Goal: Contribute content: Add original content to the website for others to see

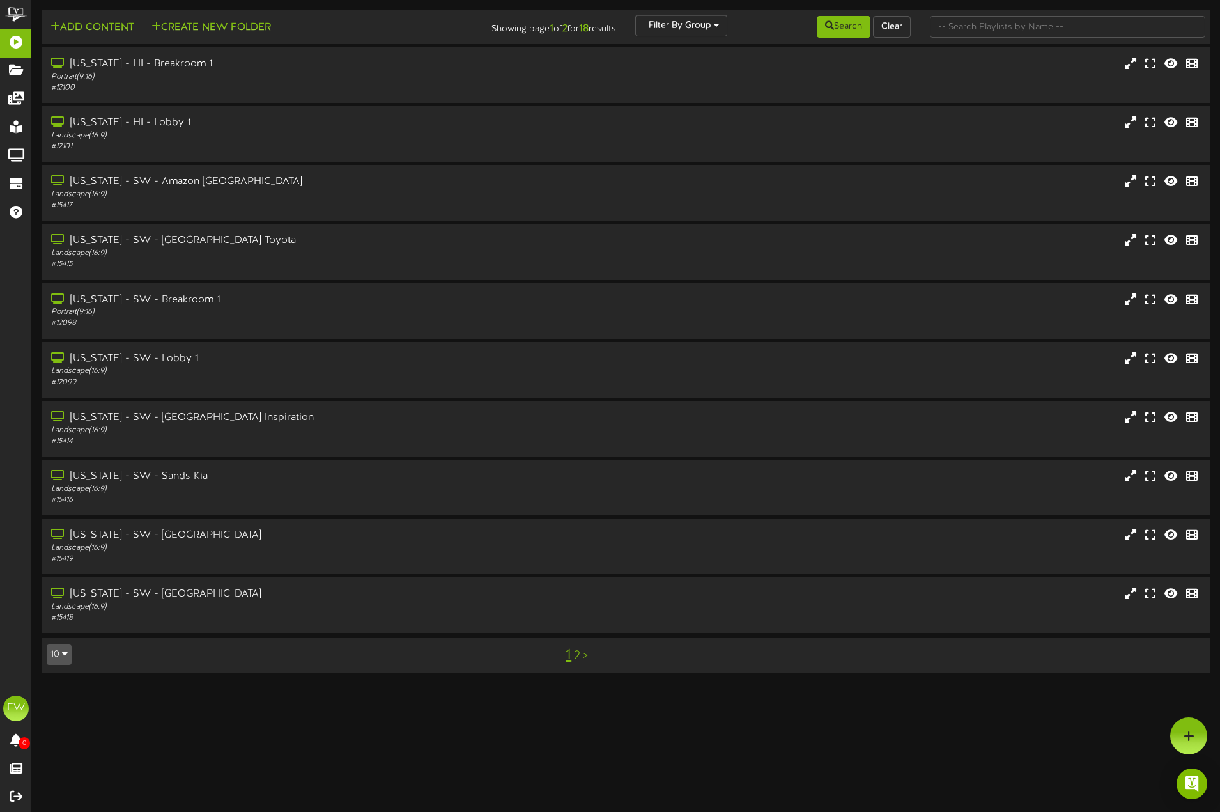
click at [574, 651] on link "2" at bounding box center [577, 656] width 6 height 14
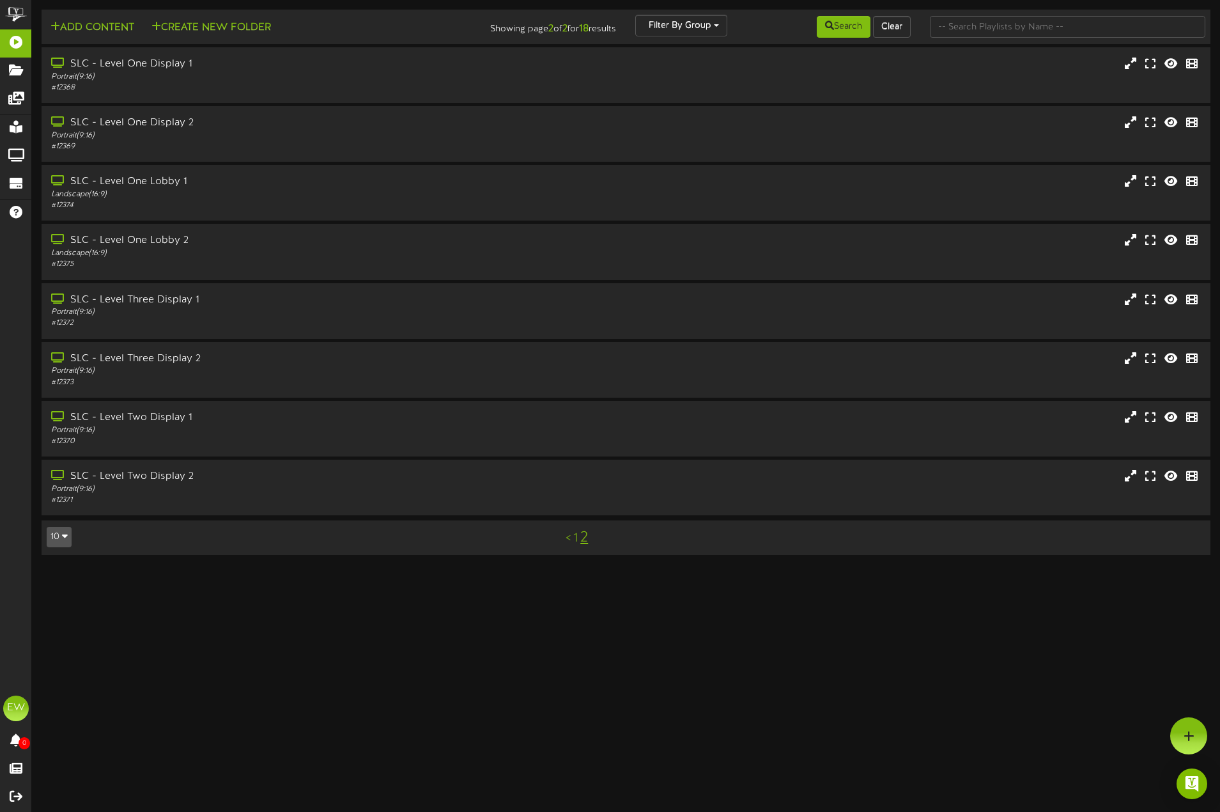
click at [697, 567] on html "ChannelValet Playlists Folders Messages My Library Groups Devices Help EW [PERS…" at bounding box center [610, 283] width 1220 height 567
click at [215, 62] on div "SLC - Level One Display 1" at bounding box center [283, 64] width 469 height 15
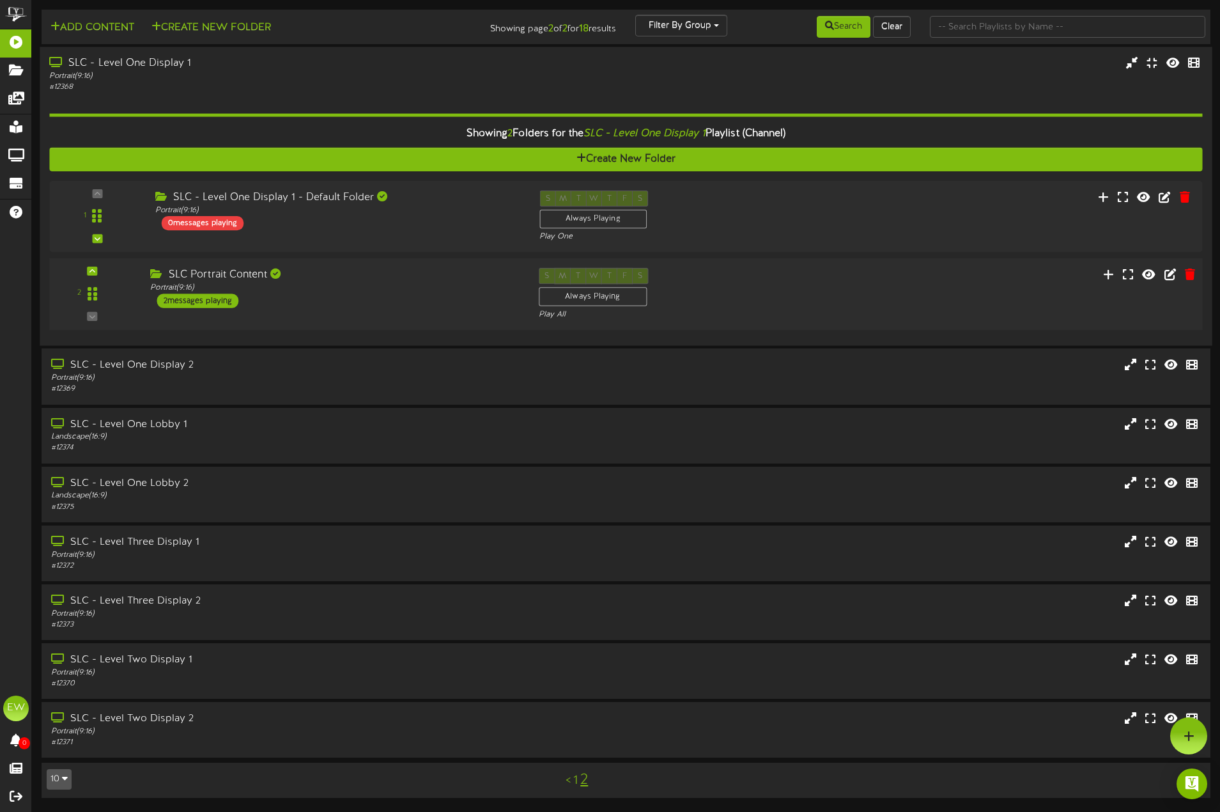
click at [430, 298] on div "SLC Portrait Content Portrait ( 9:16 ) 2 messages playing" at bounding box center [335, 288] width 388 height 40
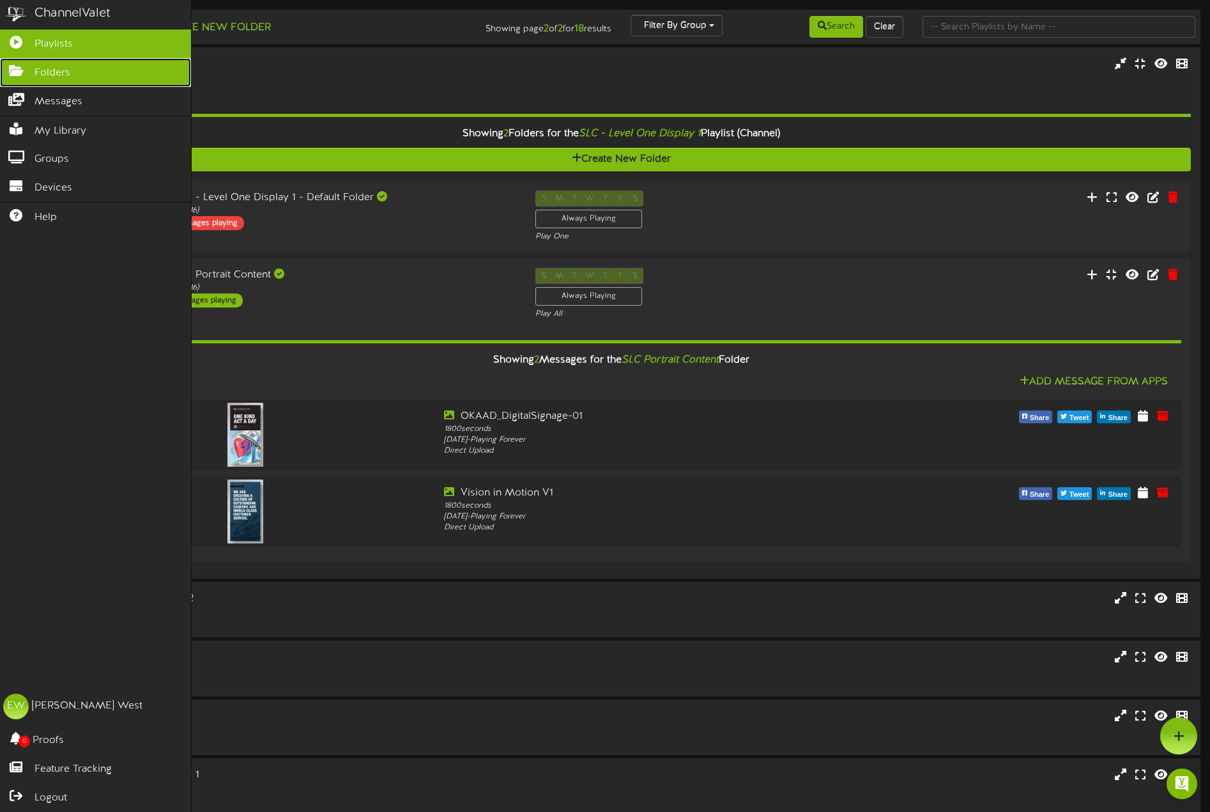
click at [32, 75] on link "Folders" at bounding box center [95, 72] width 191 height 29
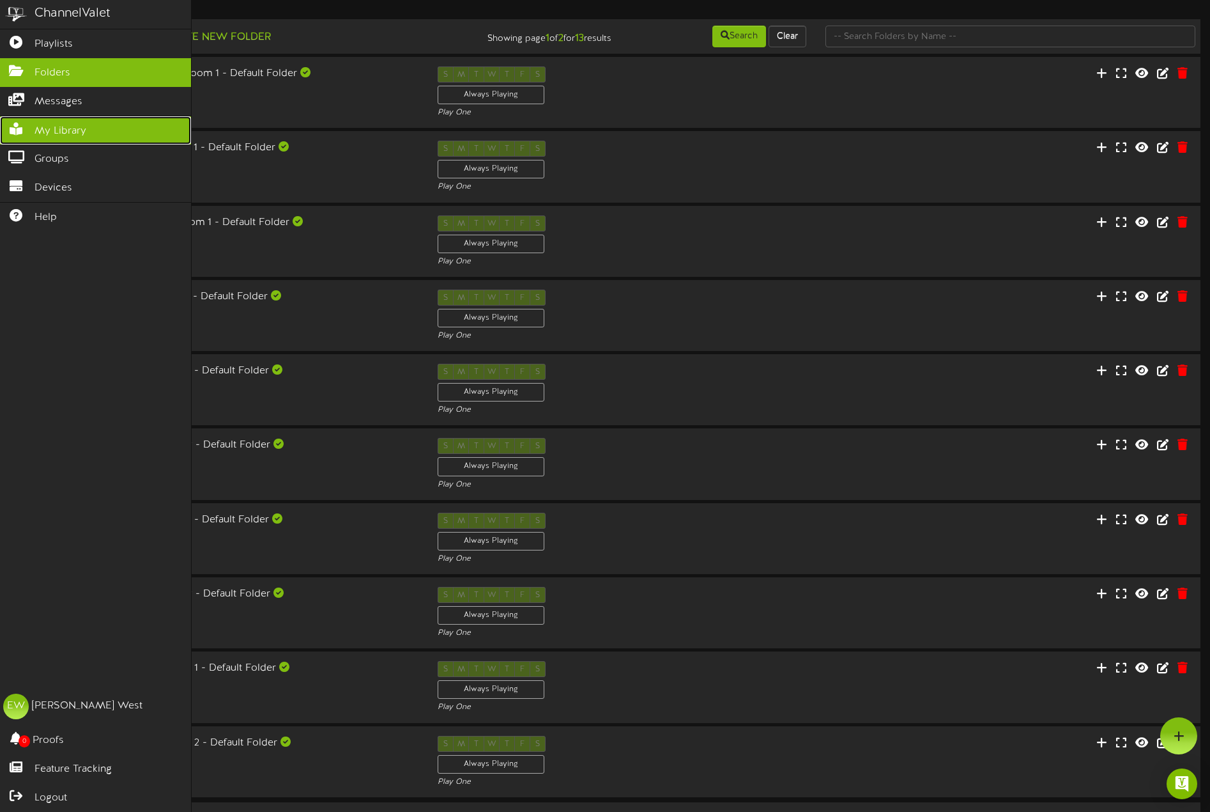
click at [102, 136] on link "My Library" at bounding box center [95, 130] width 191 height 29
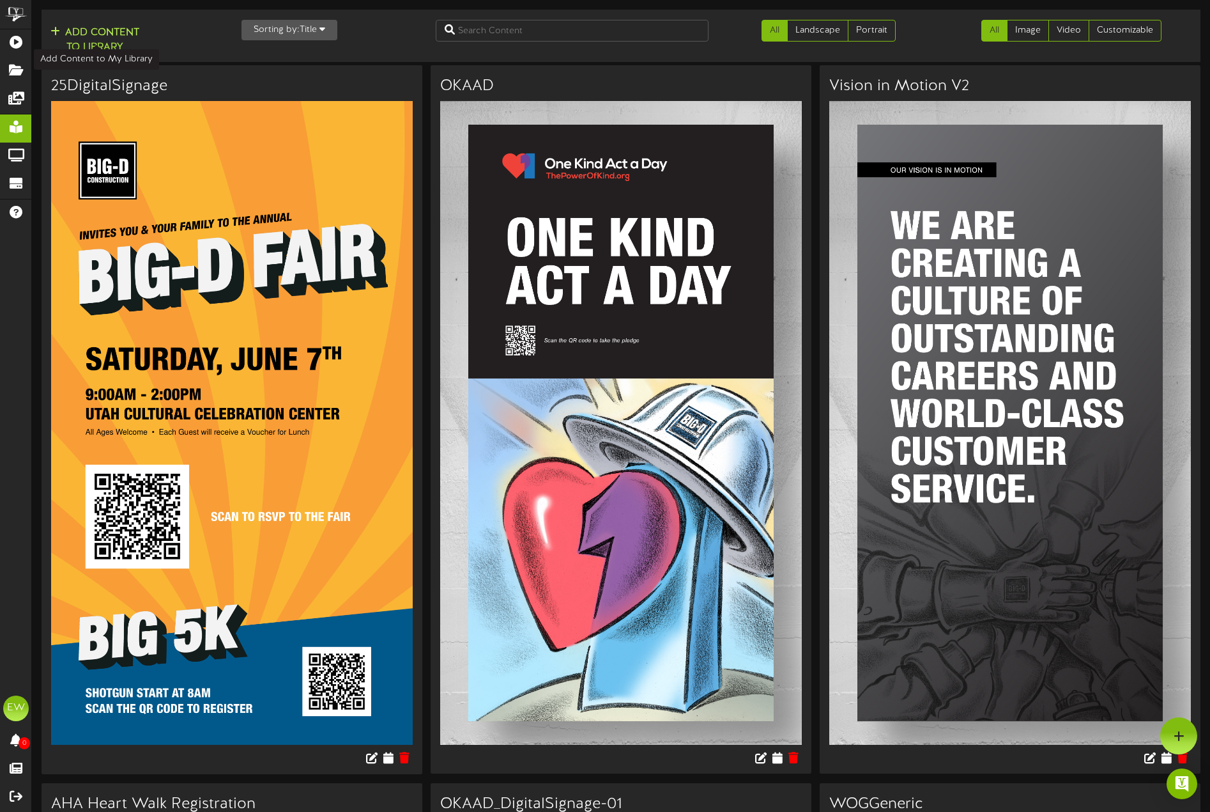
click at [91, 41] on button "Add Content to Library" at bounding box center [95, 40] width 96 height 31
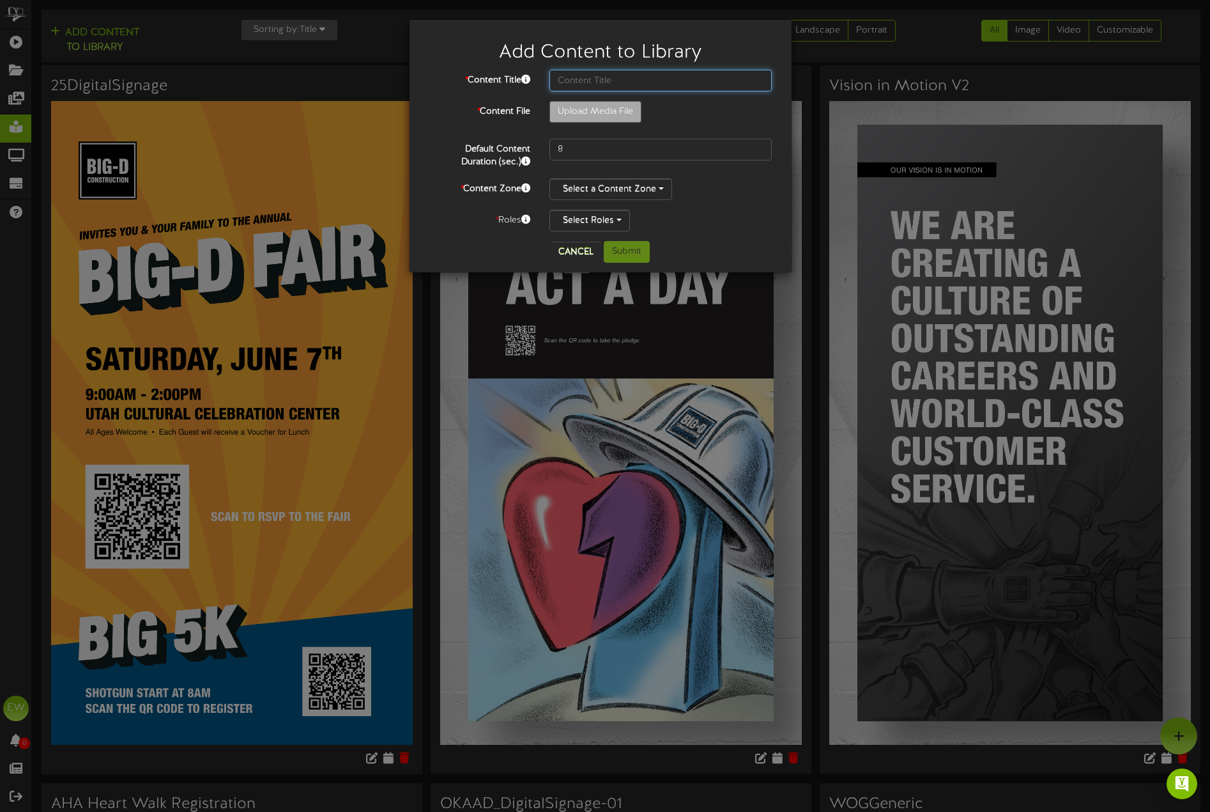
click at [580, 81] on input "text" at bounding box center [661, 81] width 223 height 22
type input "LD Workshop"
click at [592, 245] on button "Cancel" at bounding box center [576, 252] width 50 height 20
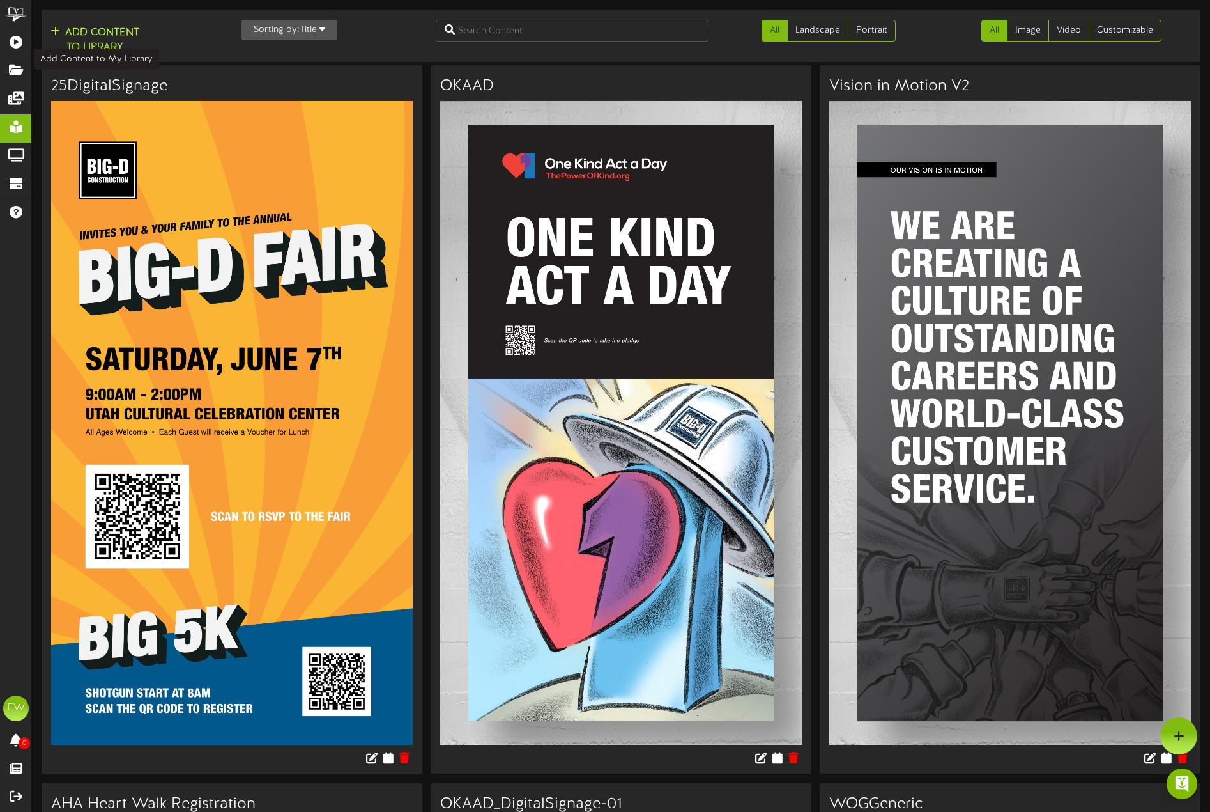
click at [108, 38] on button "Add Content to Library" at bounding box center [95, 40] width 96 height 31
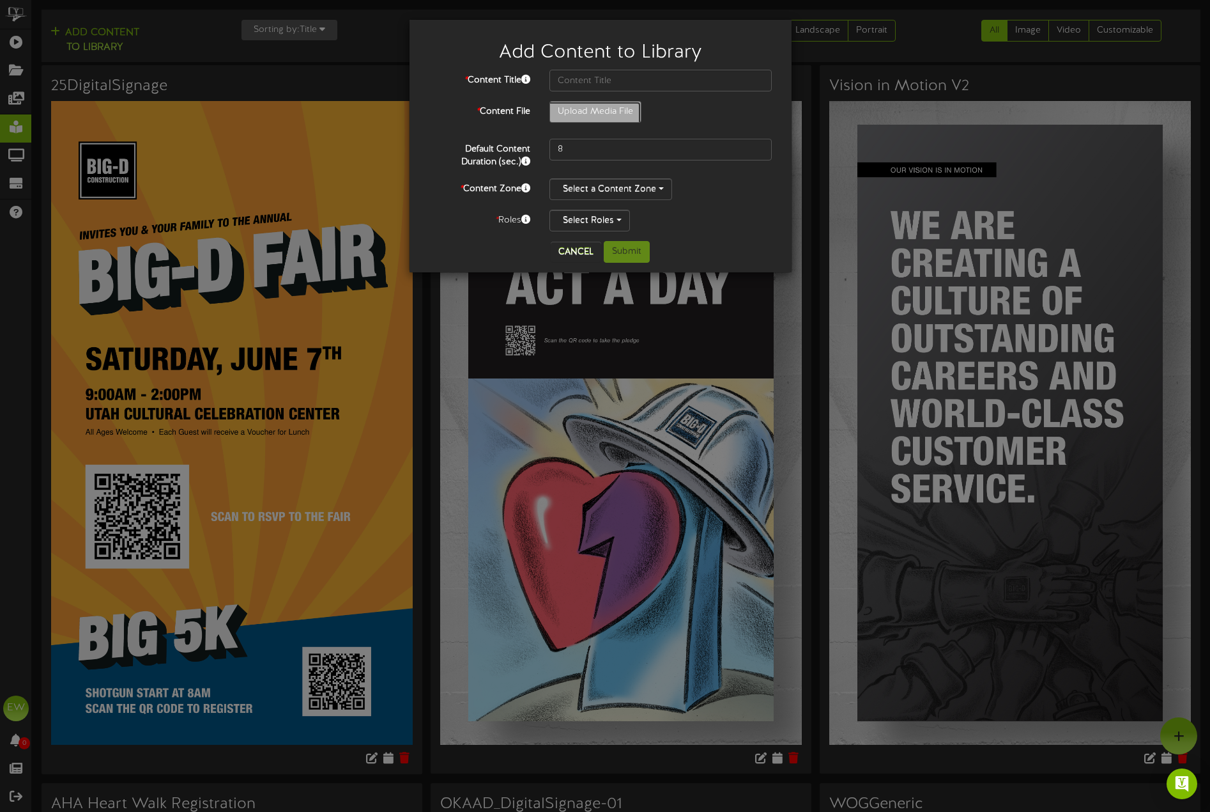
type input "**********"
click at [635, 73] on input "EchelonFrontTraining_DigitalSignage" at bounding box center [661, 81] width 223 height 22
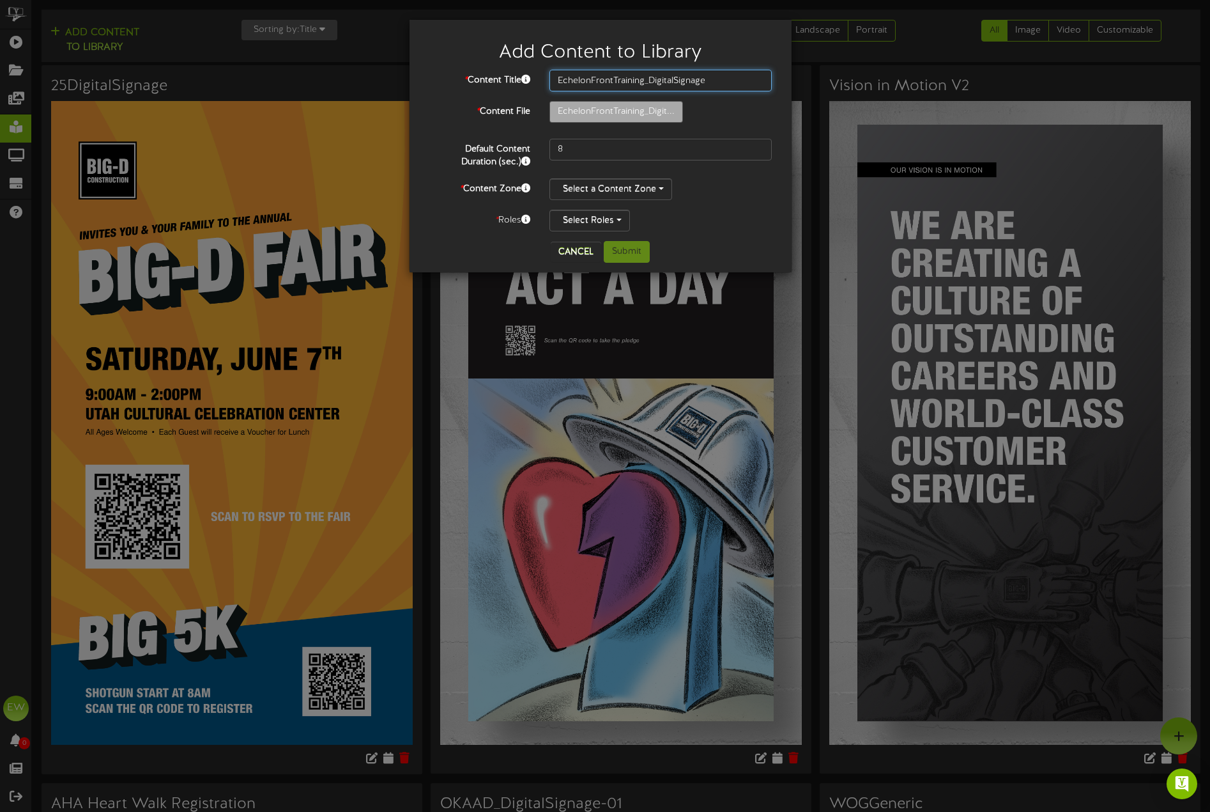
click at [635, 73] on input "EchelonFrontTraining_DigitalSignage" at bounding box center [661, 81] width 223 height 22
type input "Extreme Ownership"
click at [597, 151] on input "8" at bounding box center [661, 150] width 223 height 22
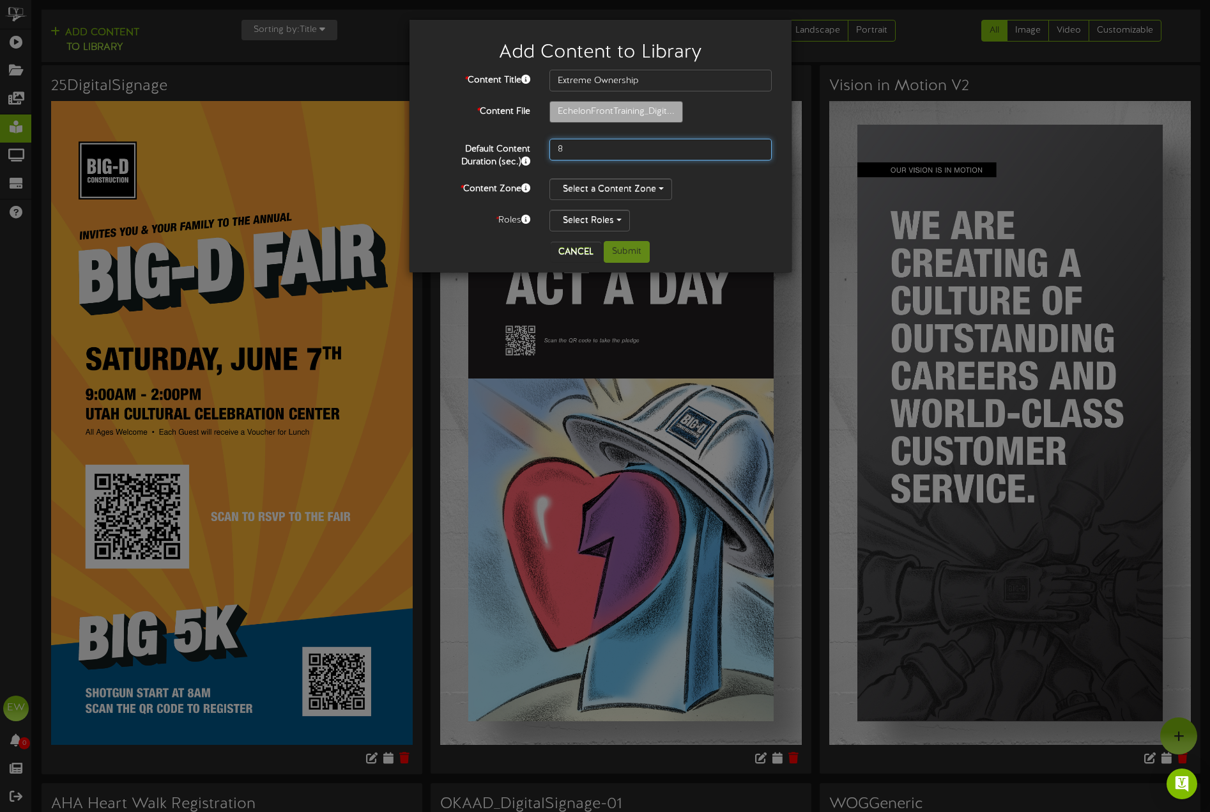
drag, startPoint x: 647, startPoint y: 150, endPoint x: 477, endPoint y: 132, distance: 170.3
click at [477, 132] on div "* Content Title Extreme Ownership * Content File EchelonFrontTraining_Digit... 8" at bounding box center [601, 151] width 344 height 162
type input "90"
click at [587, 193] on button "Select a Content Zone" at bounding box center [611, 189] width 123 height 22
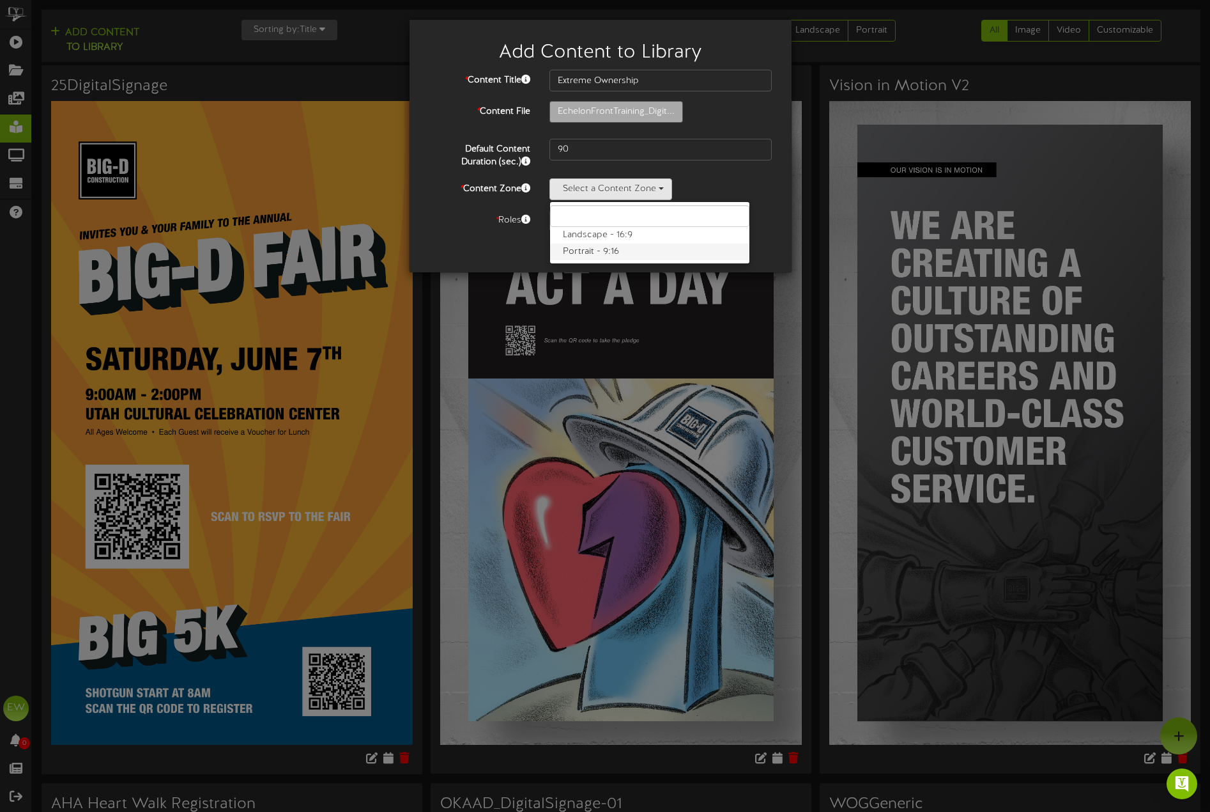
click at [607, 251] on label "Portrait - 9:16" at bounding box center [649, 251] width 199 height 17
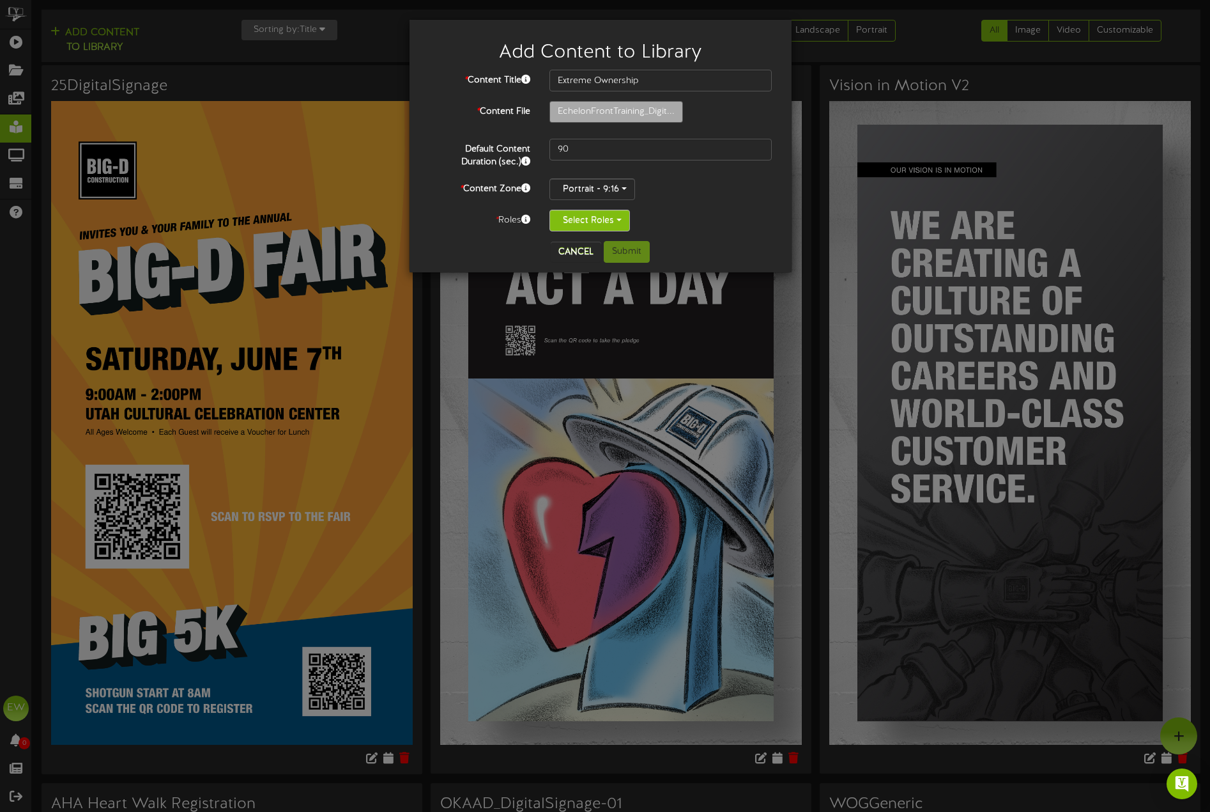
click at [603, 222] on button "Select Roles" at bounding box center [590, 221] width 81 height 22
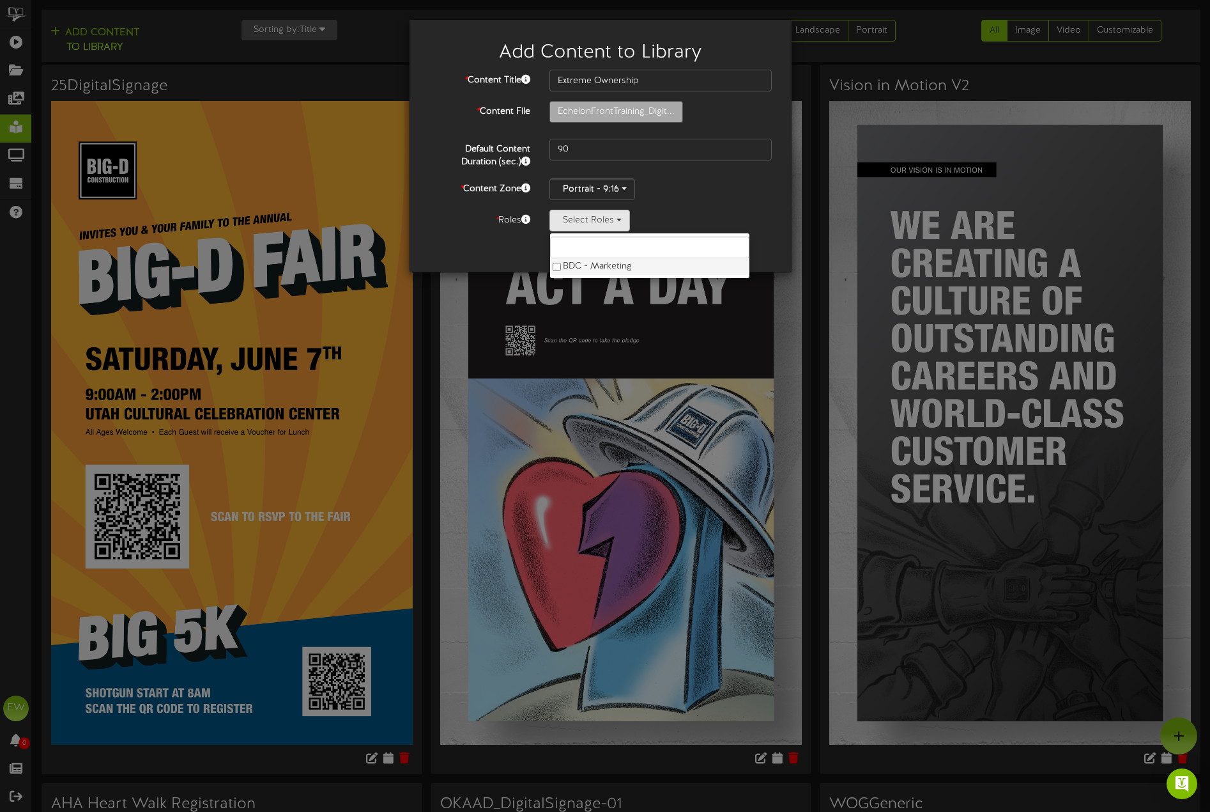
click at [598, 268] on label "BDC - Marketing" at bounding box center [649, 266] width 199 height 17
click at [769, 233] on div "* Content Title Extreme Ownership * Content File EchelonFrontTraining_Digit... …" at bounding box center [600, 155] width 363 height 171
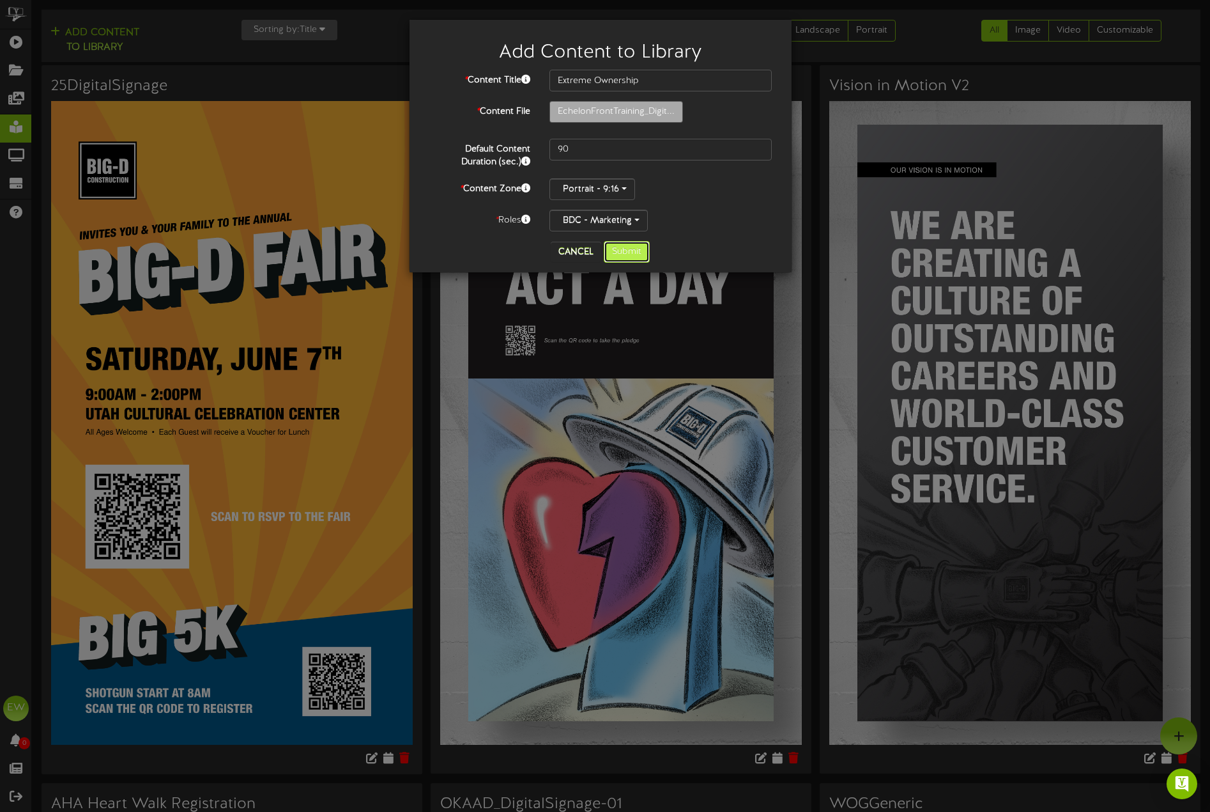
click at [630, 253] on button "Submit" at bounding box center [627, 252] width 46 height 22
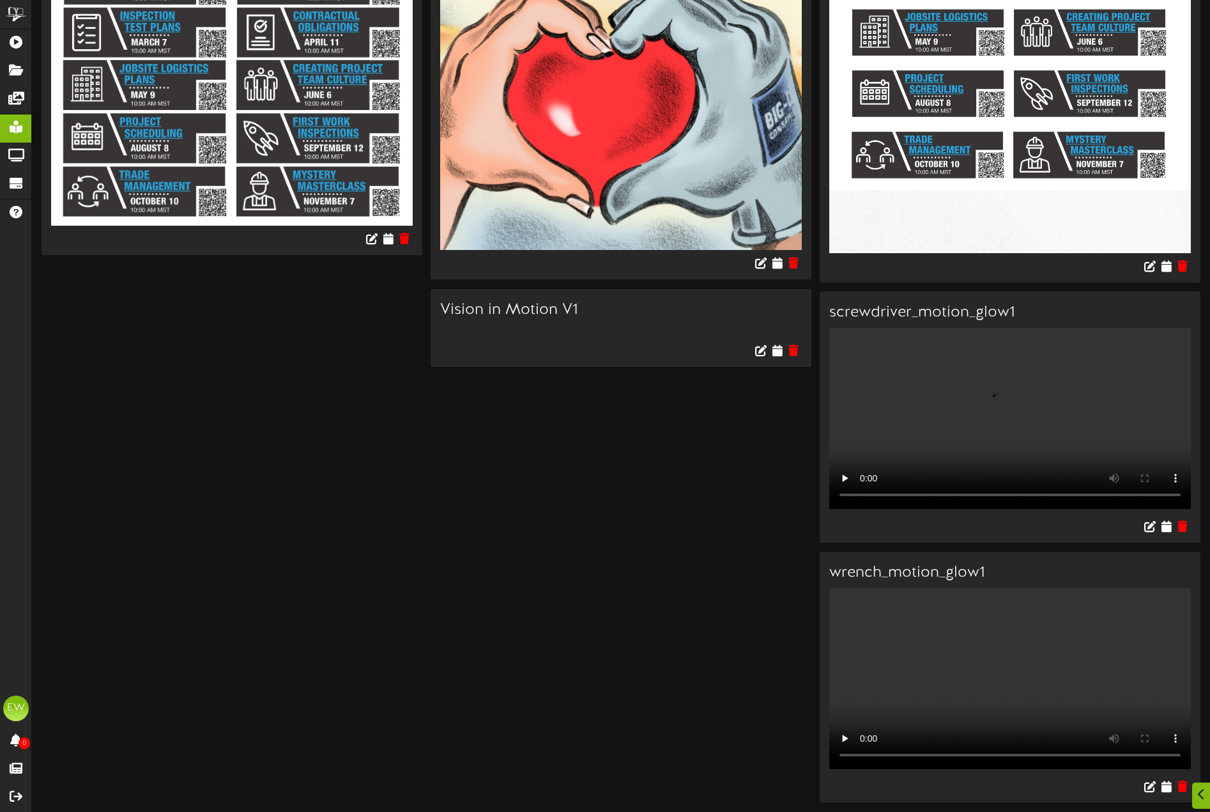
scroll to position [4659, 0]
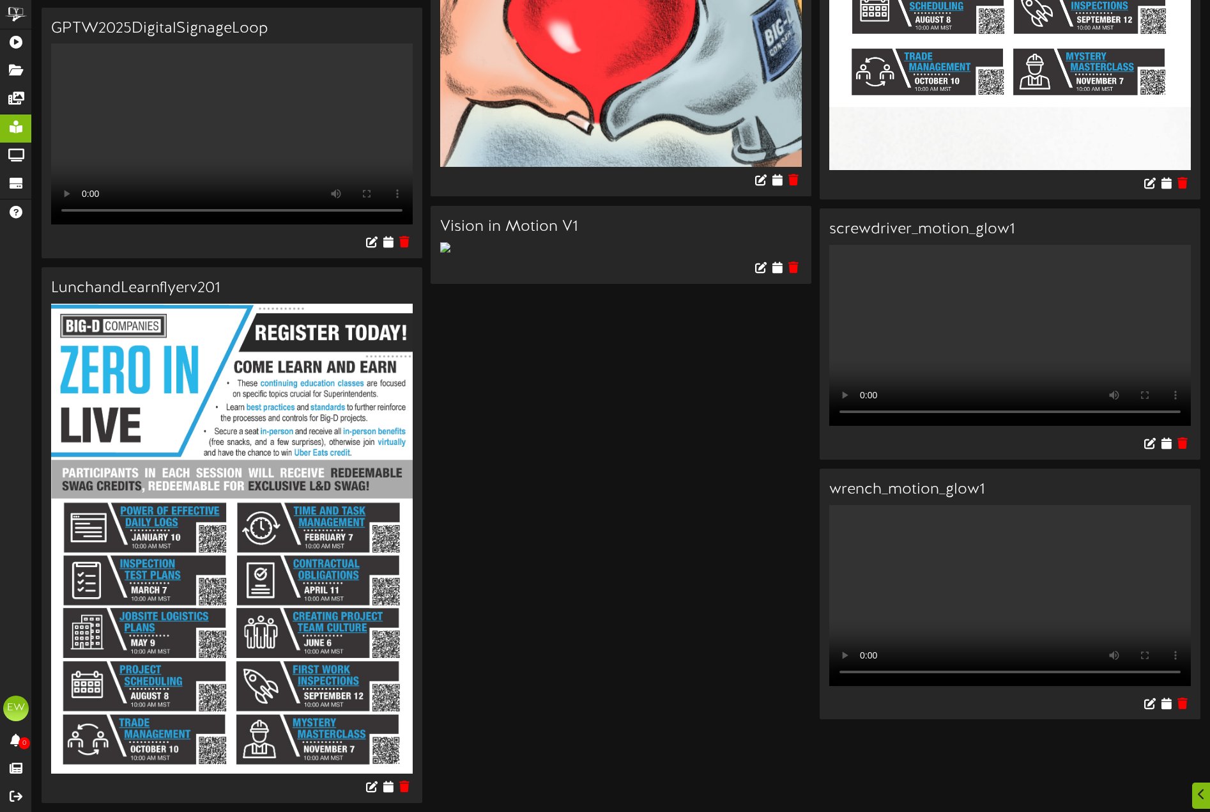
drag, startPoint x: 328, startPoint y: 692, endPoint x: 370, endPoint y: 773, distance: 91.5
click at [328, 692] on img at bounding box center [232, 539] width 362 height 470
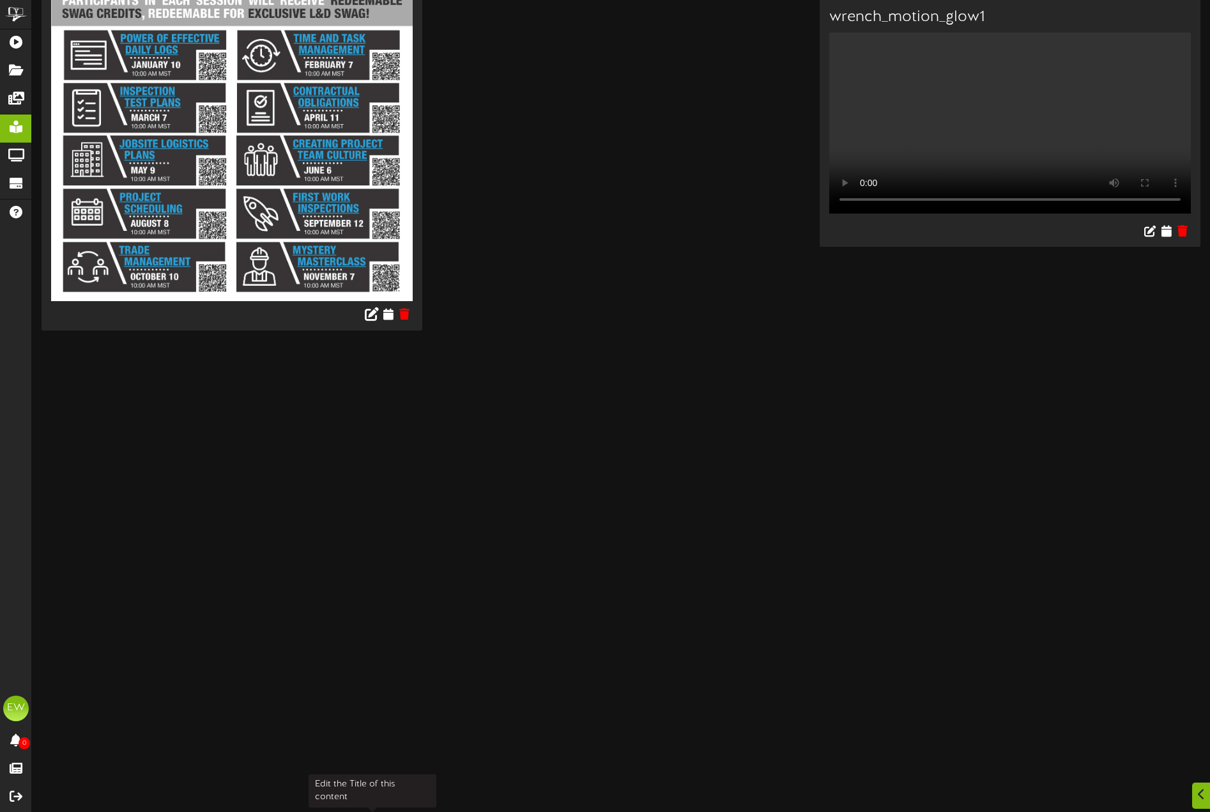
click at [366, 321] on icon at bounding box center [373, 314] width 14 height 14
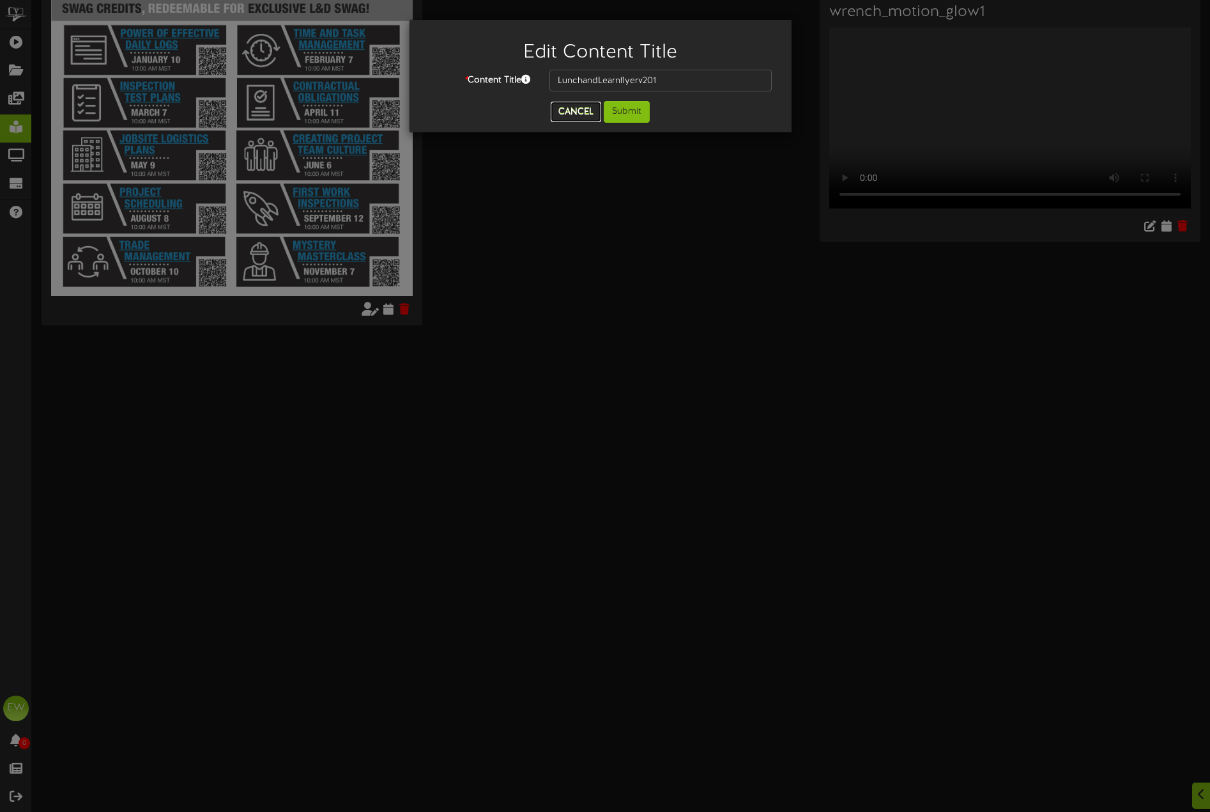
click at [578, 116] on button "Cancel" at bounding box center [576, 112] width 50 height 20
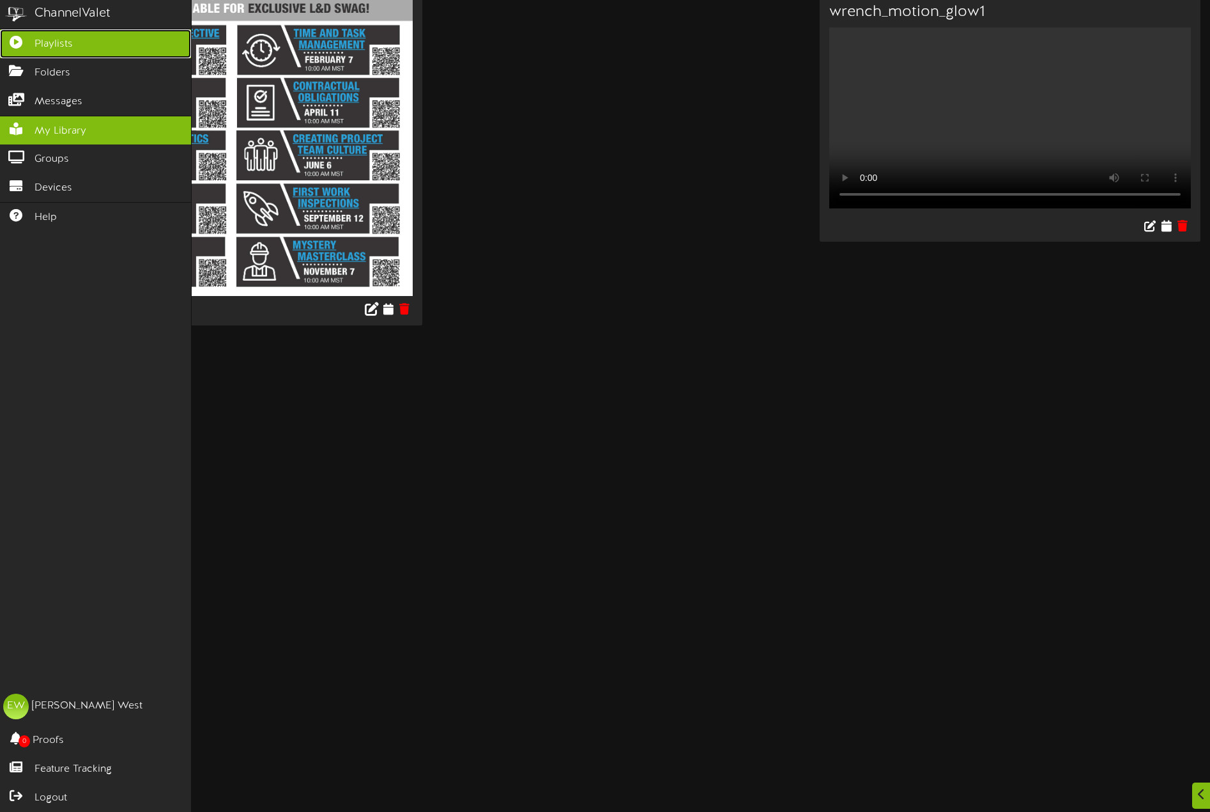
click at [49, 38] on span "Playlists" at bounding box center [54, 44] width 38 height 15
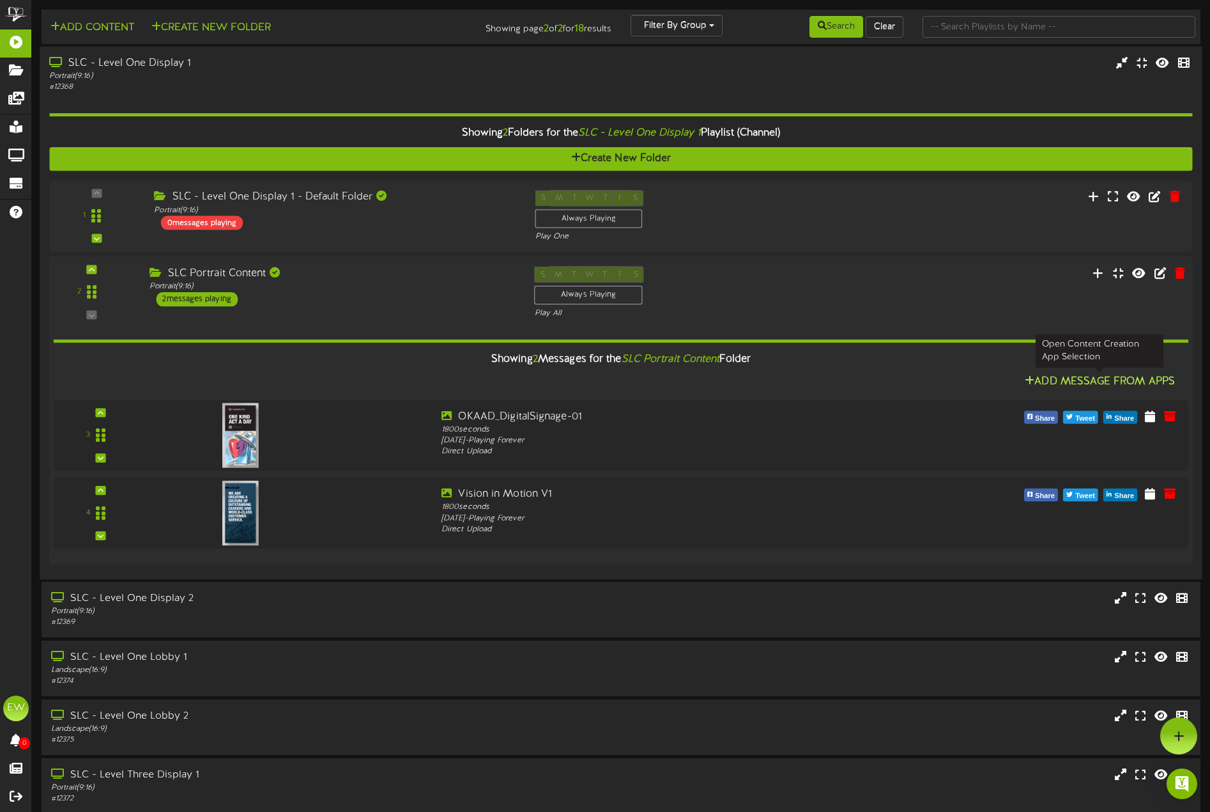
click at [1121, 387] on button "Add Message From Apps" at bounding box center [1100, 382] width 158 height 16
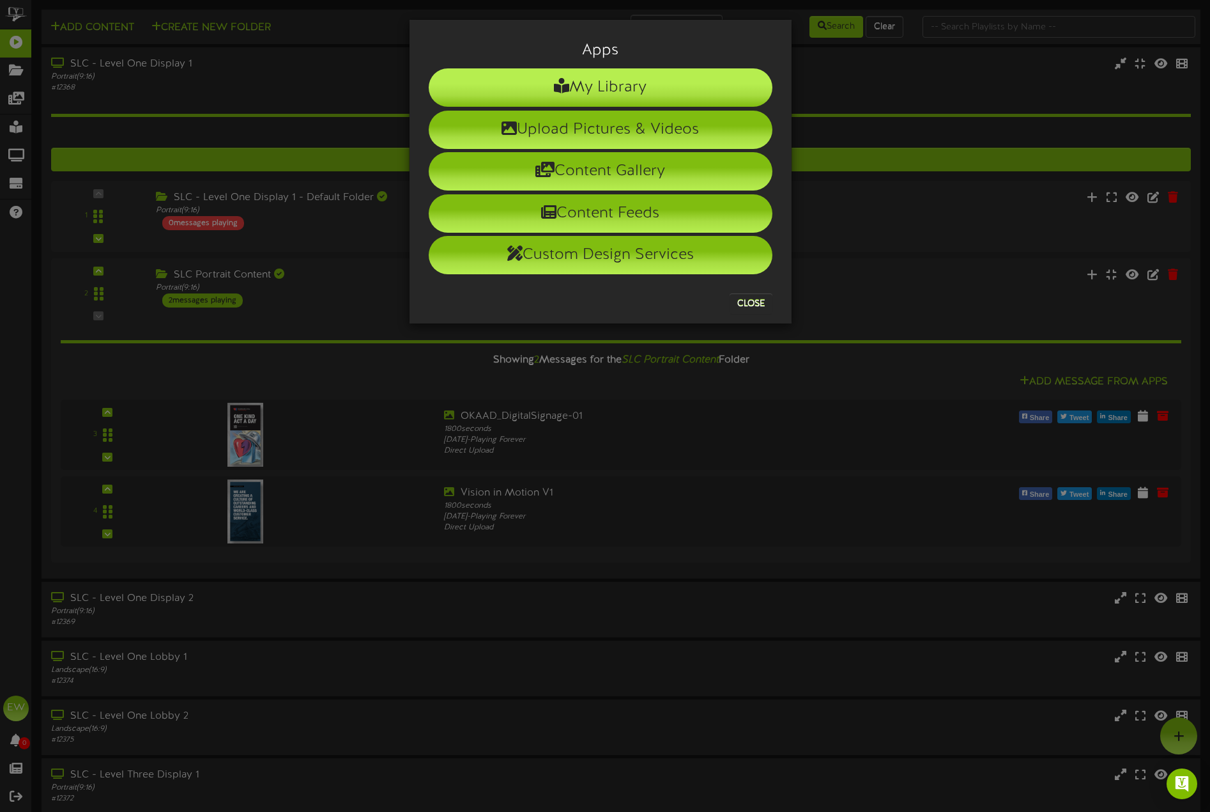
click at [697, 82] on li "My Library" at bounding box center [601, 87] width 344 height 38
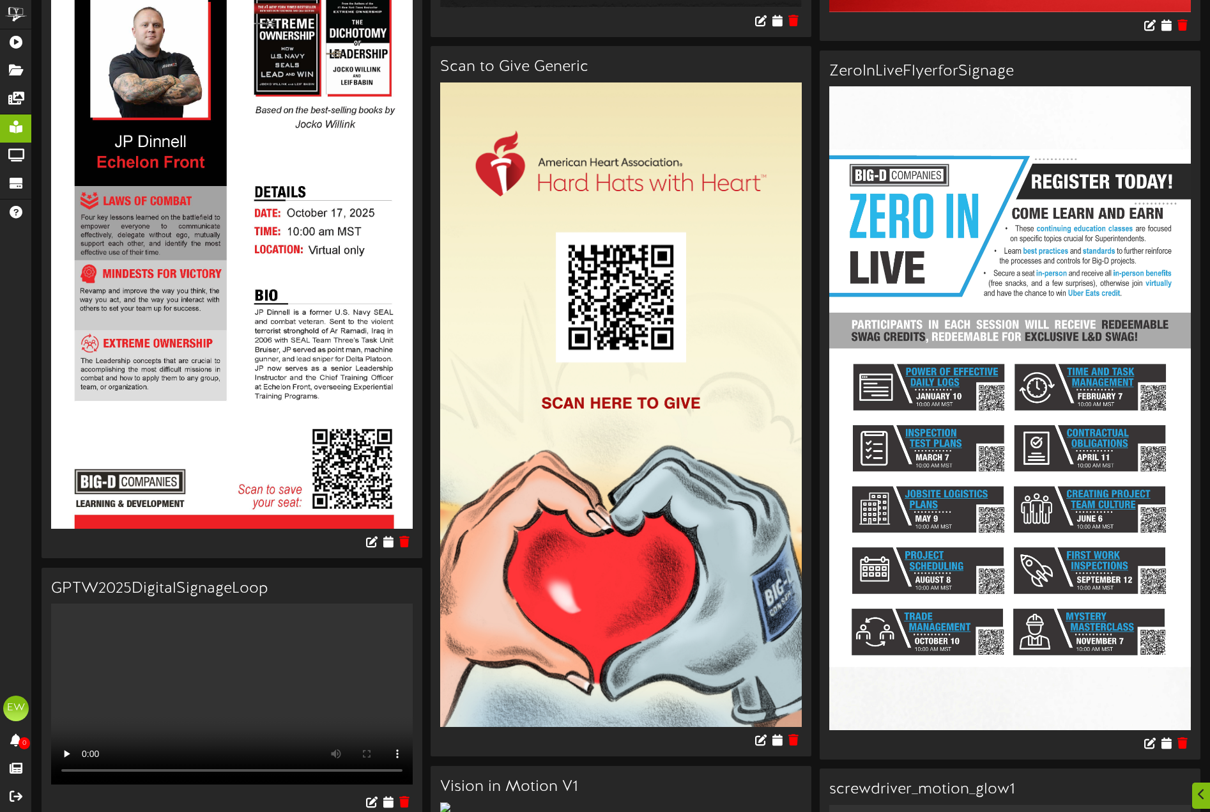
scroll to position [3642, 0]
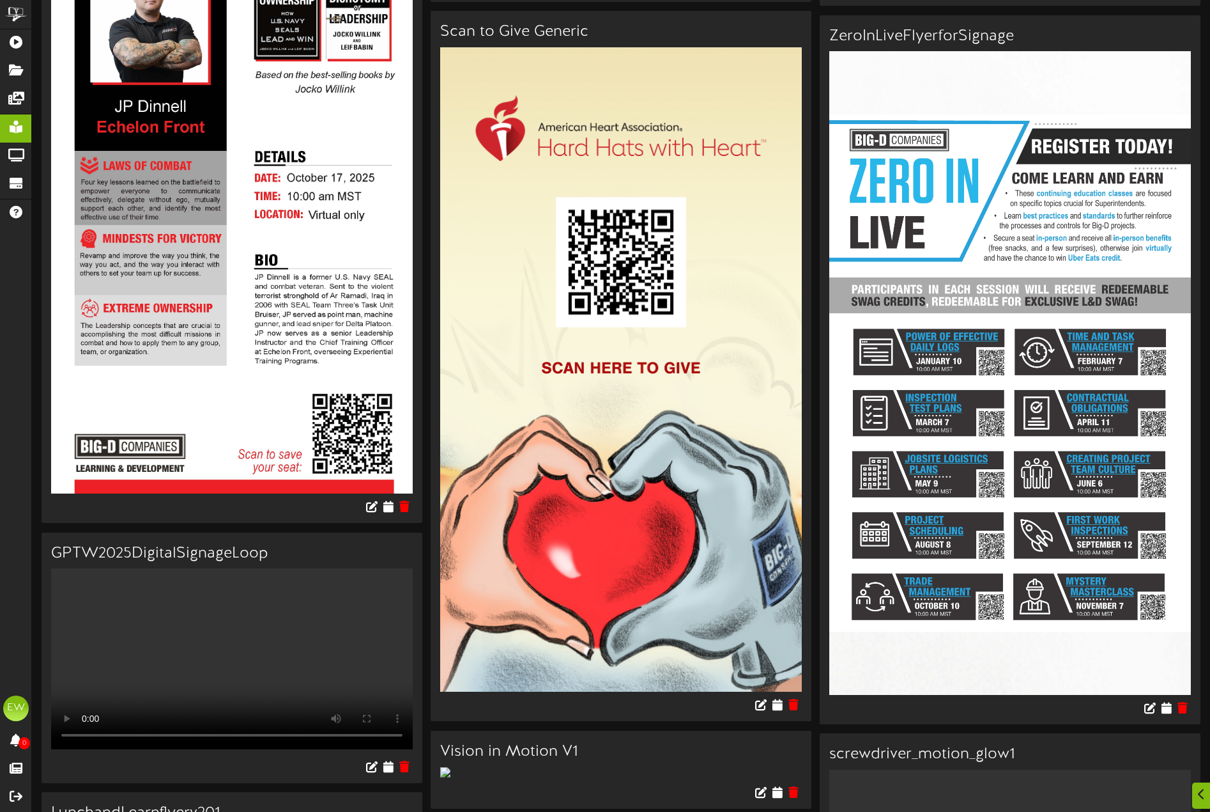
click at [228, 313] on img at bounding box center [232, 171] width 362 height 643
click at [392, 513] on icon at bounding box center [389, 506] width 12 height 14
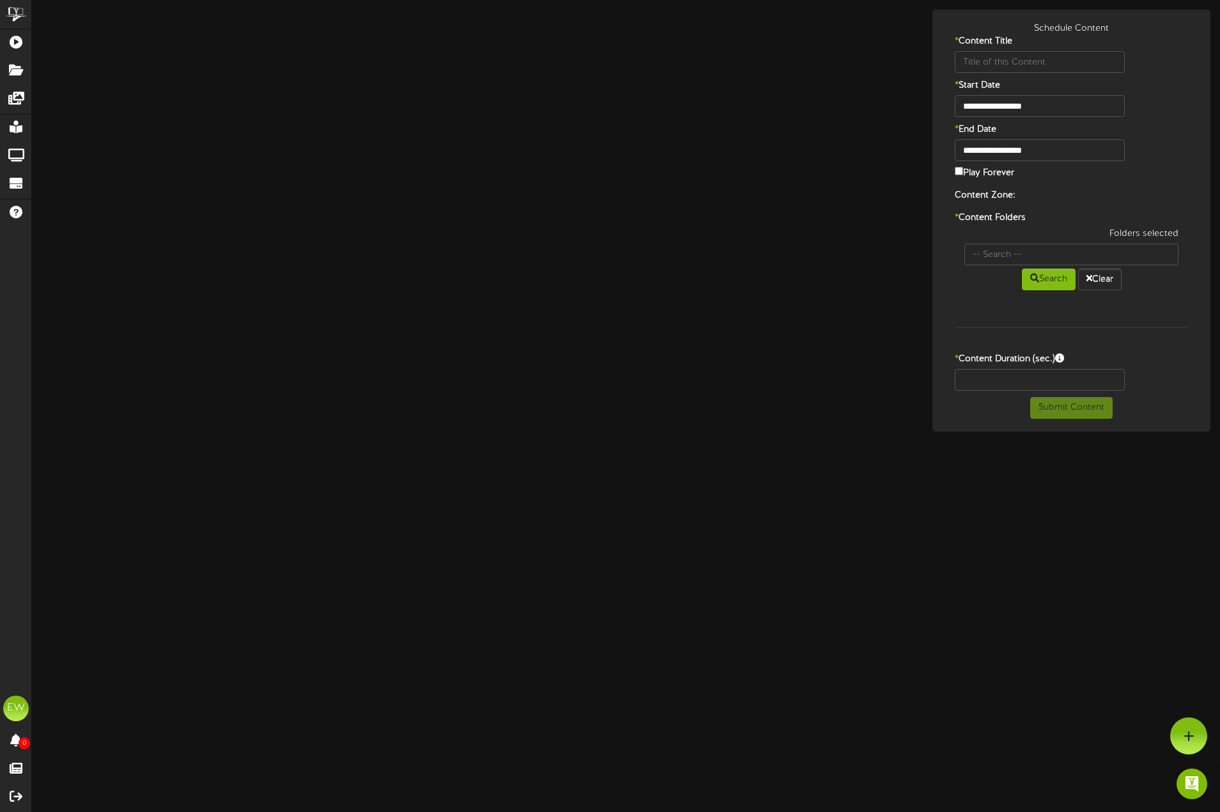
type input "Extreme Ownership"
type input "8"
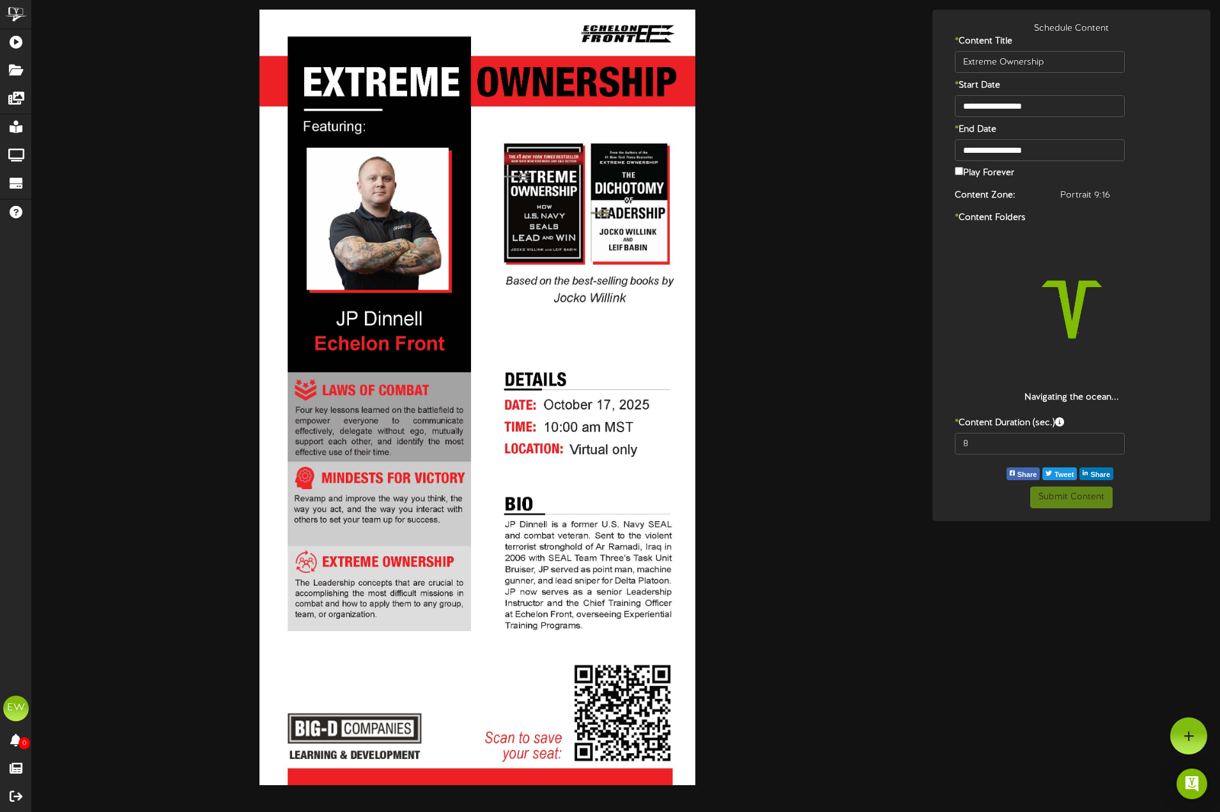
click at [846, 566] on div at bounding box center [478, 397] width 872 height 775
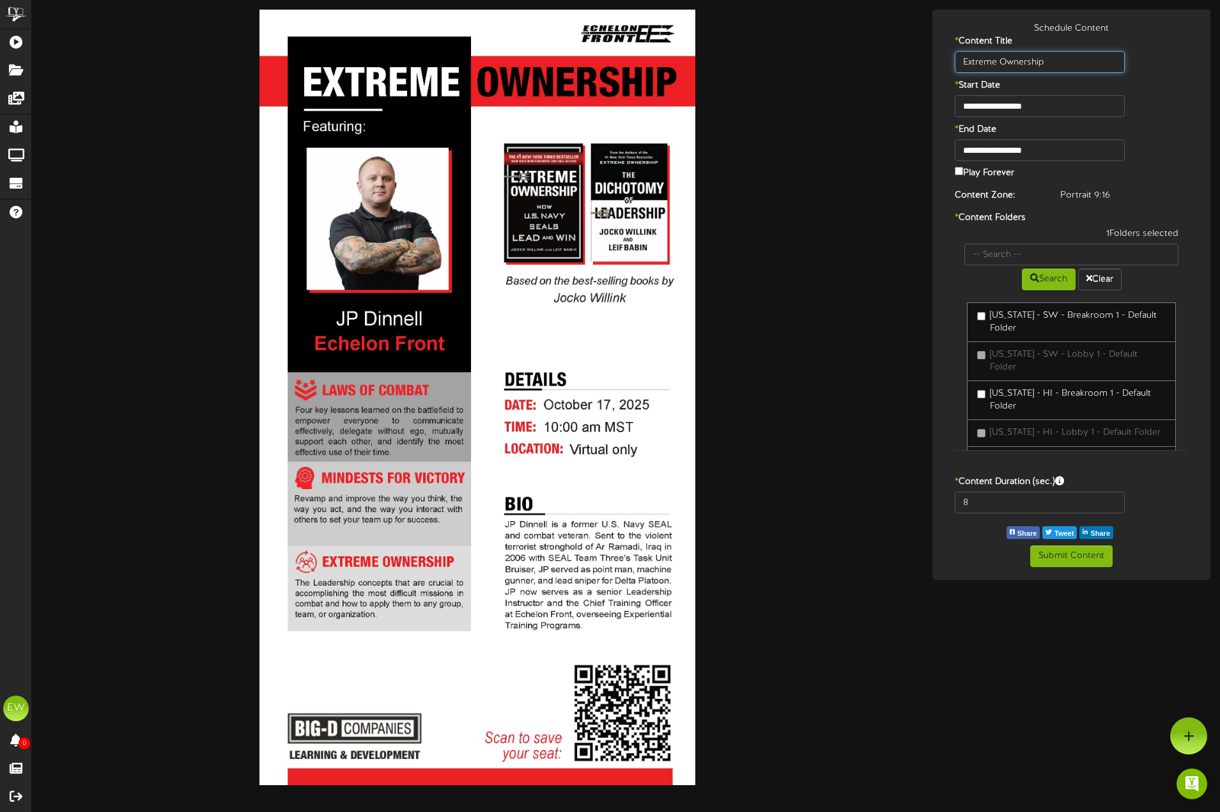
click at [1039, 61] on input "Extreme Ownership" at bounding box center [1040, 62] width 170 height 22
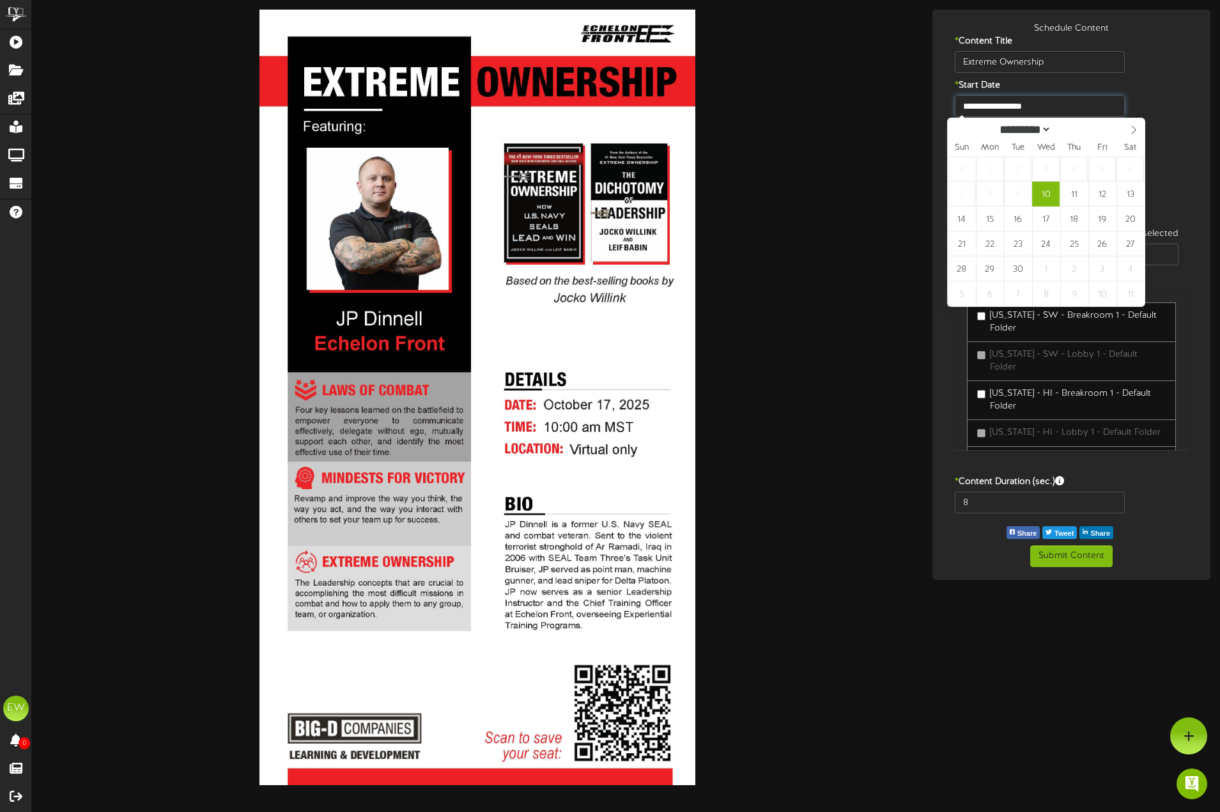
click at [1033, 107] on input "**********" at bounding box center [1040, 106] width 170 height 22
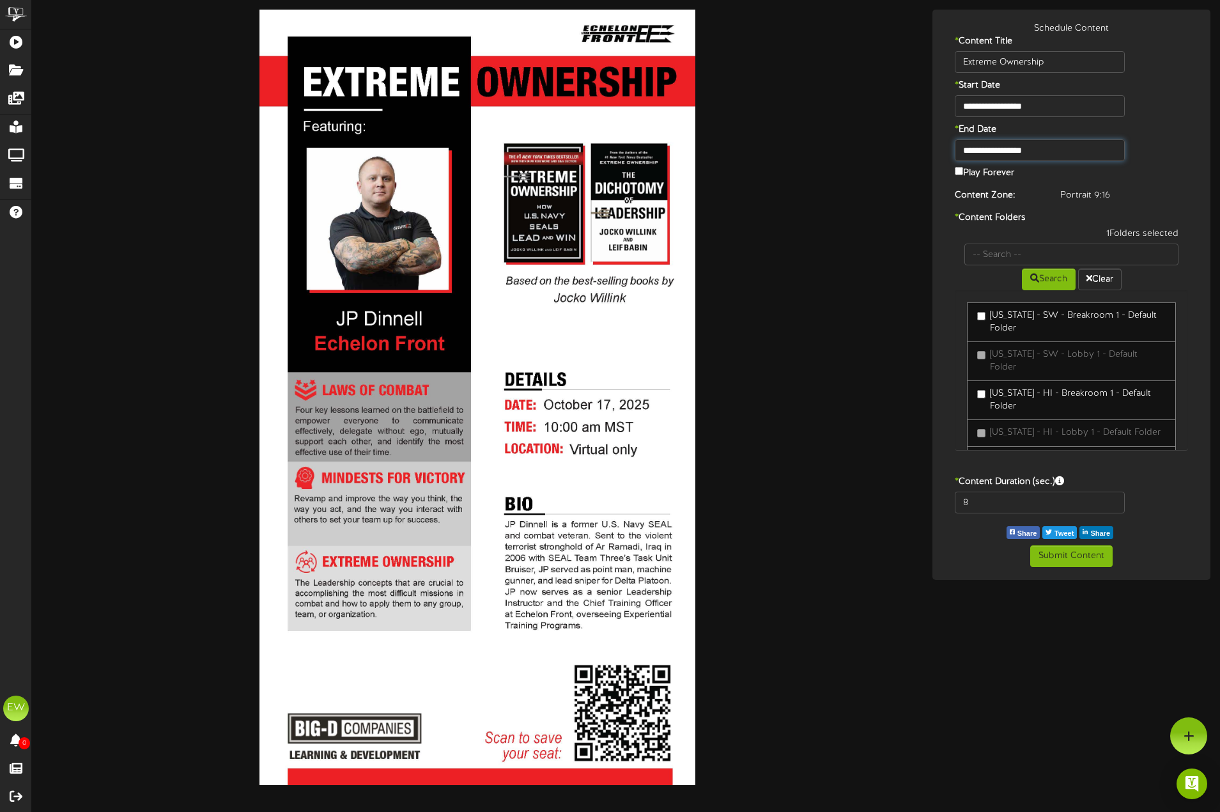
click at [1036, 151] on input "**********" at bounding box center [1040, 150] width 170 height 22
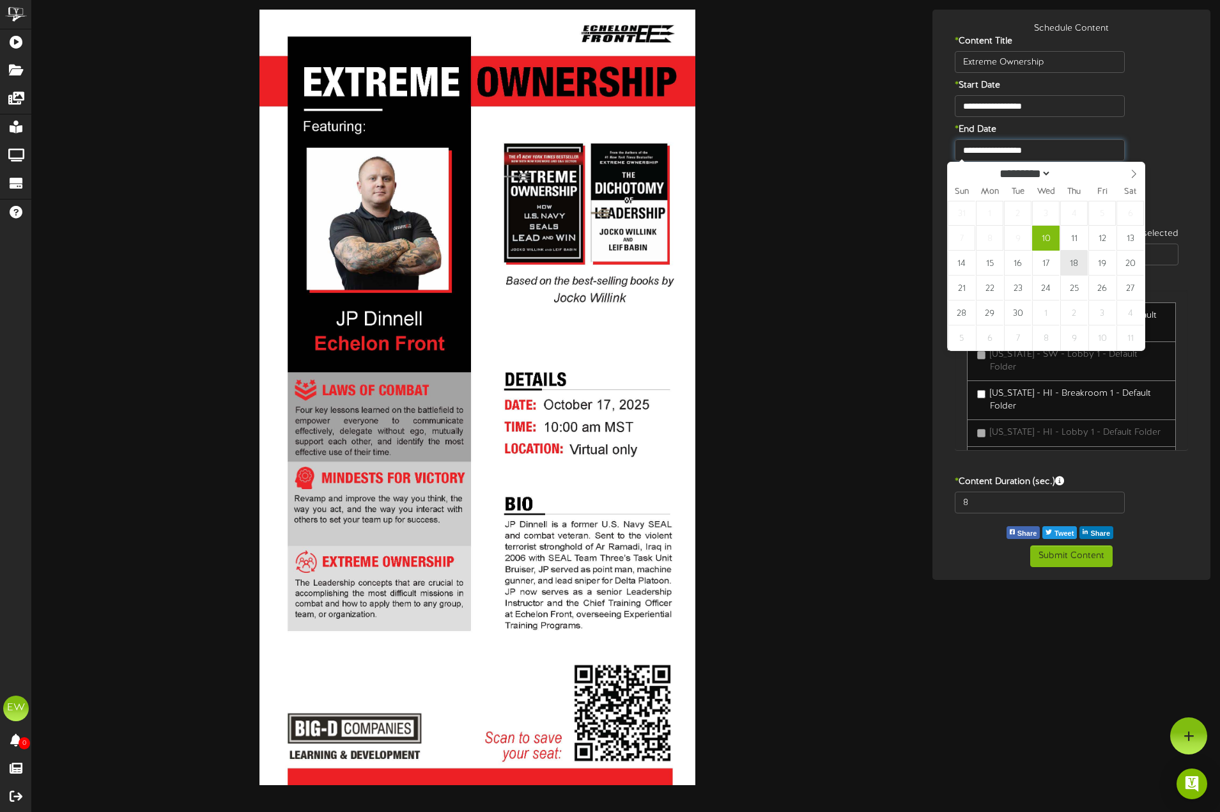
type input "**********"
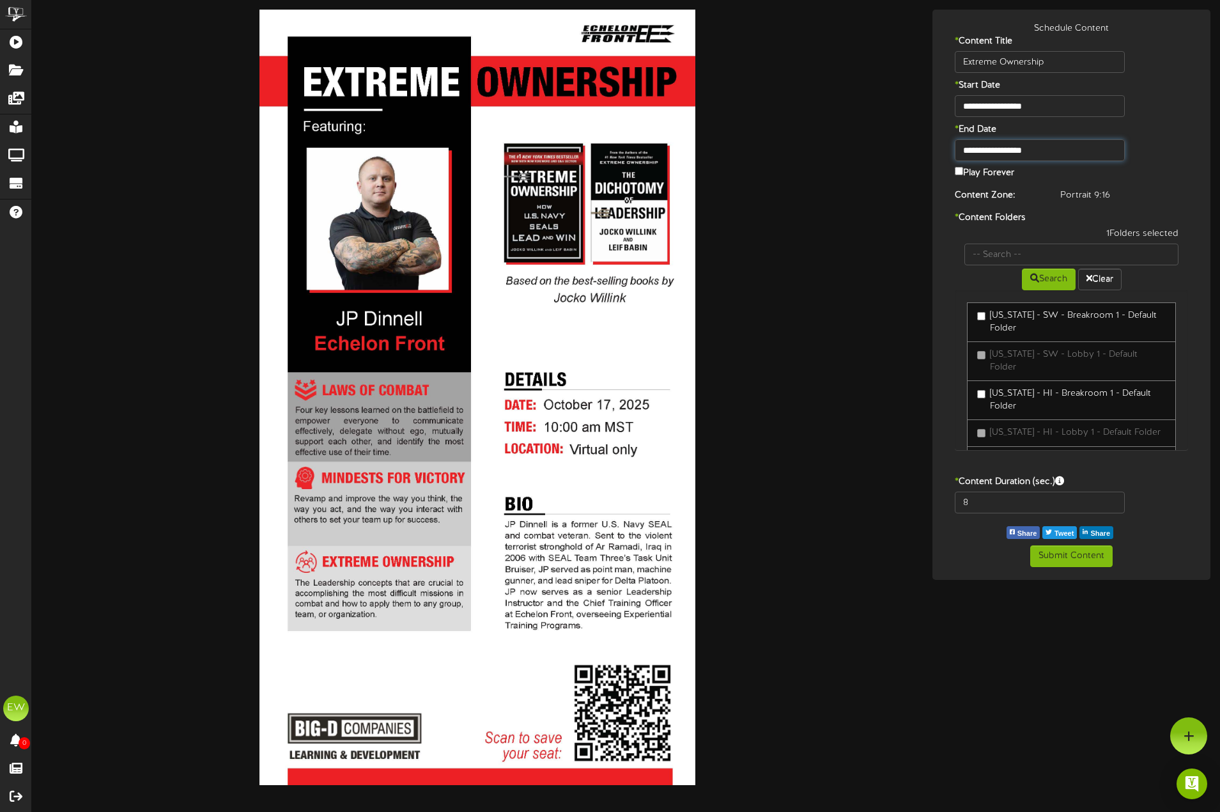
click at [1047, 143] on input "**********" at bounding box center [1040, 150] width 170 height 22
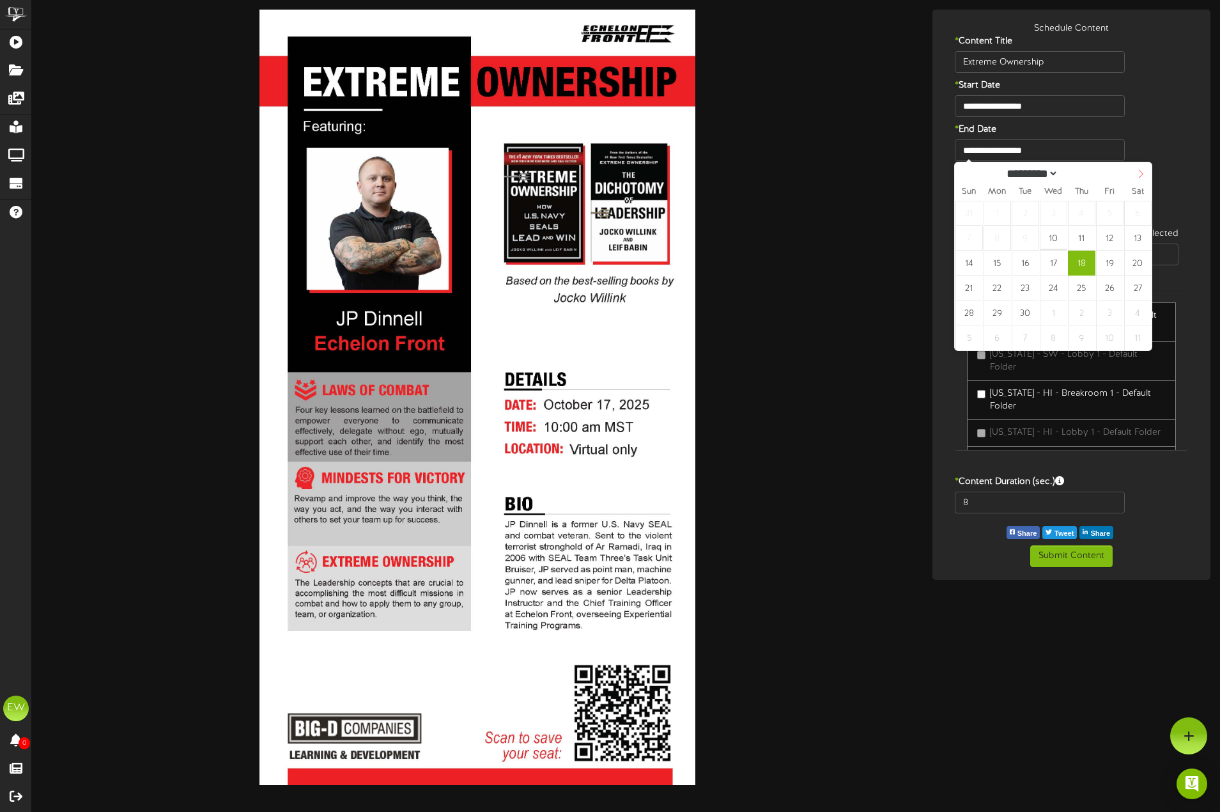
select select "*"
click at [1137, 180] on span at bounding box center [1141, 173] width 22 height 22
type input "**********"
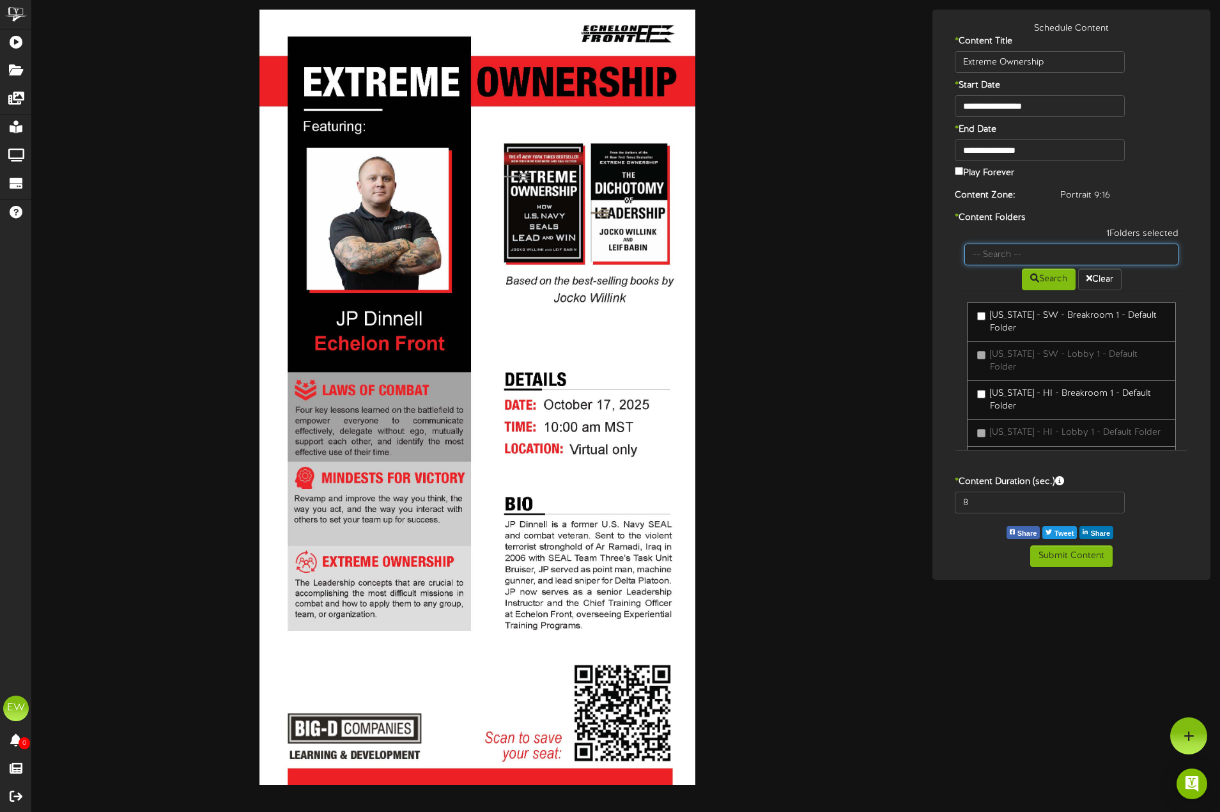
click at [1070, 256] on input "text" at bounding box center [1071, 254] width 214 height 22
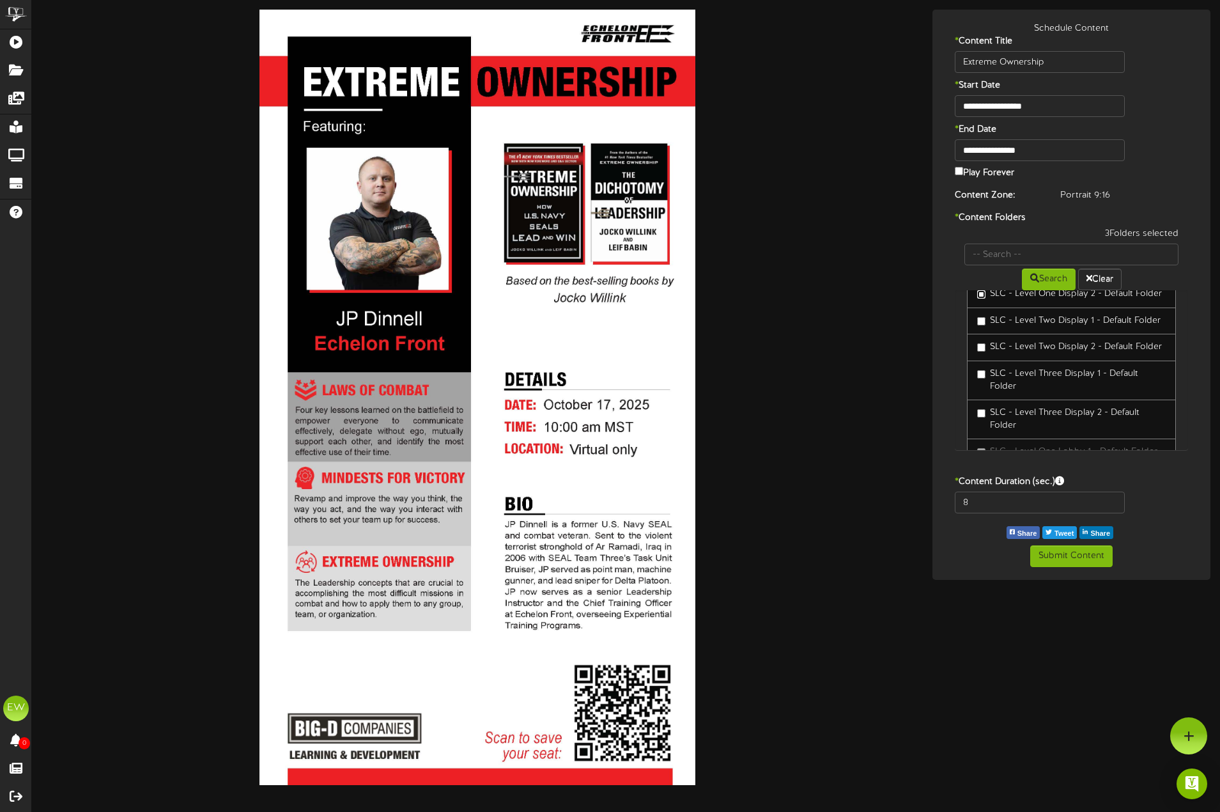
scroll to position [128, 0]
click at [976, 385] on link "SLC - Level Two Display 1 - Default Folder" at bounding box center [1071, 384] width 209 height 27
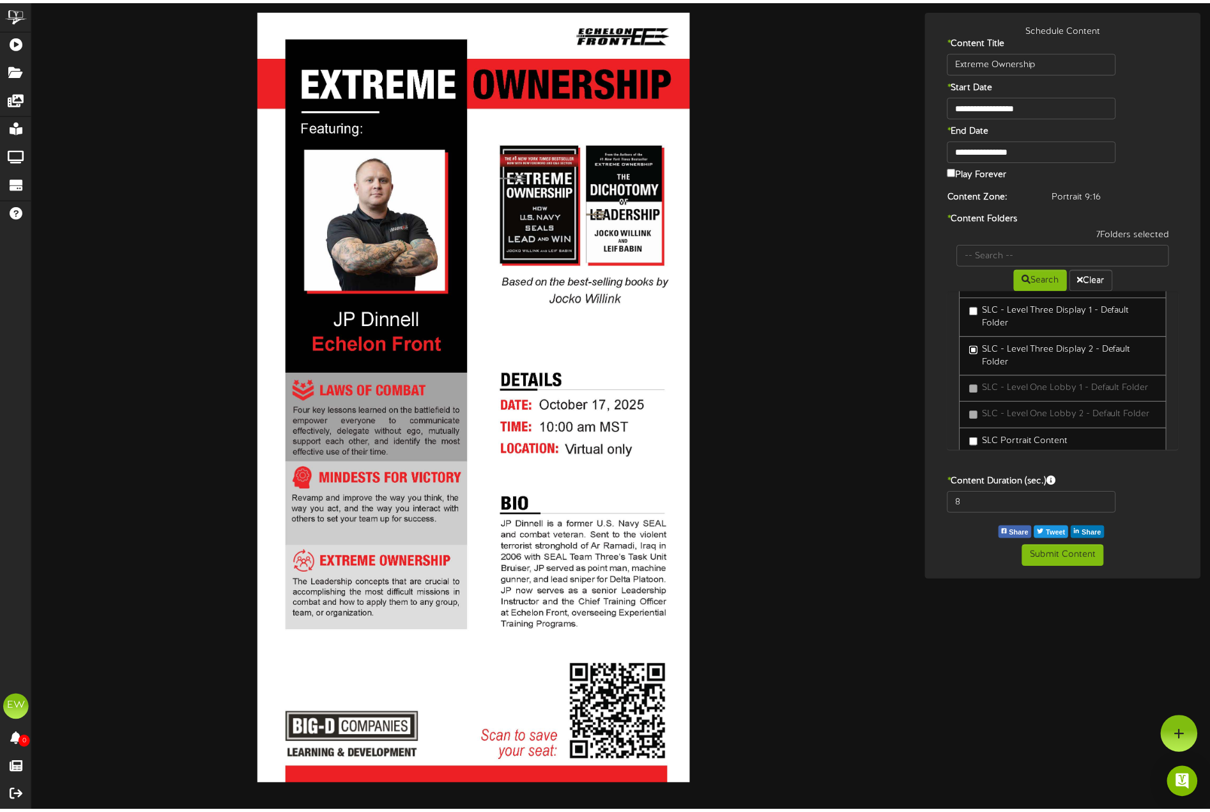
scroll to position [302, 0]
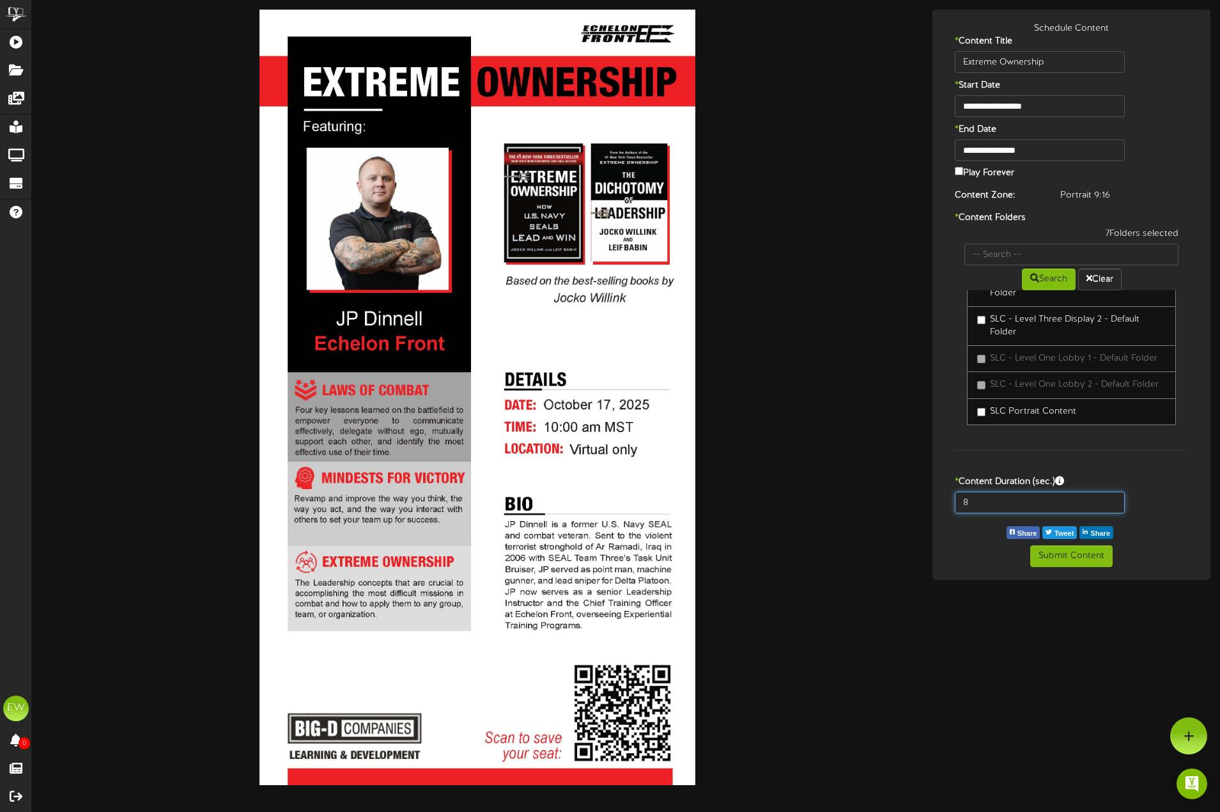
click at [1028, 509] on input "8" at bounding box center [1040, 502] width 170 height 22
click at [1028, 507] on input "8" at bounding box center [1040, 502] width 170 height 22
type input "180"
click at [1059, 556] on button "Submit Content" at bounding box center [1071, 556] width 82 height 22
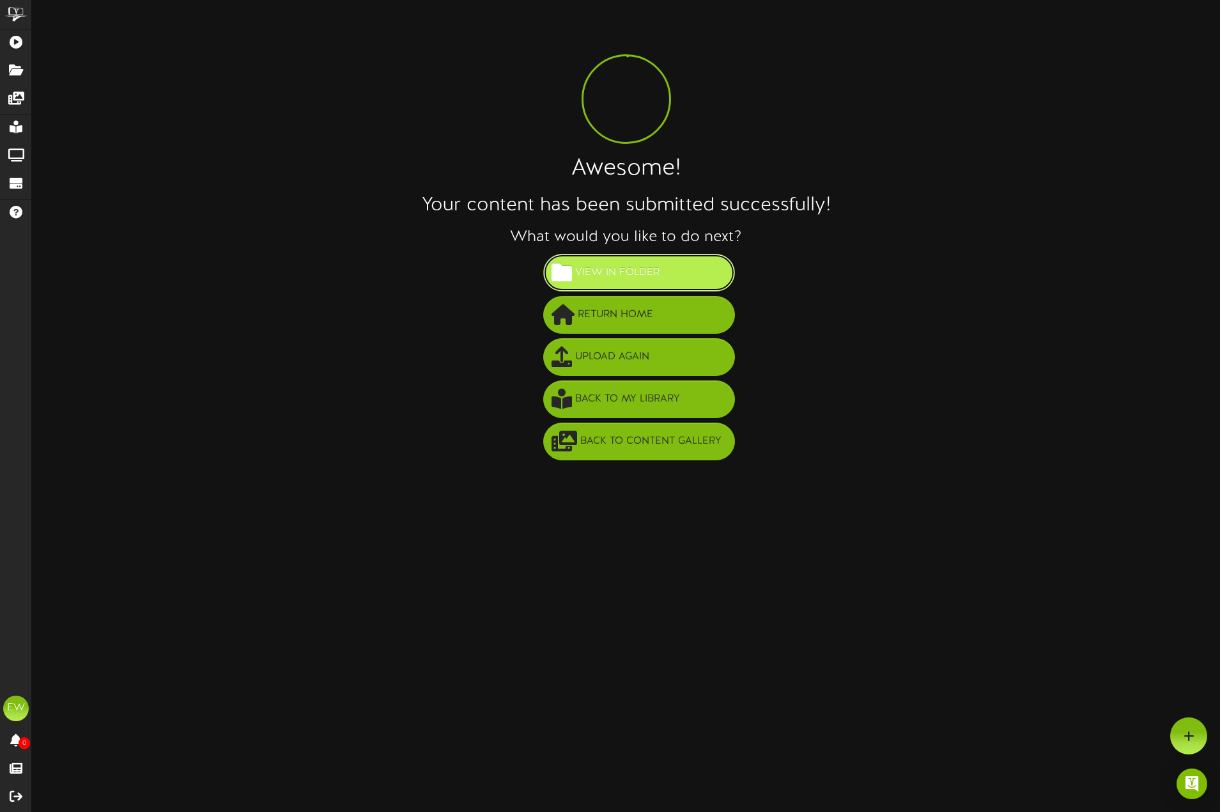
click at [711, 281] on button "View in Folder" at bounding box center [639, 273] width 192 height 38
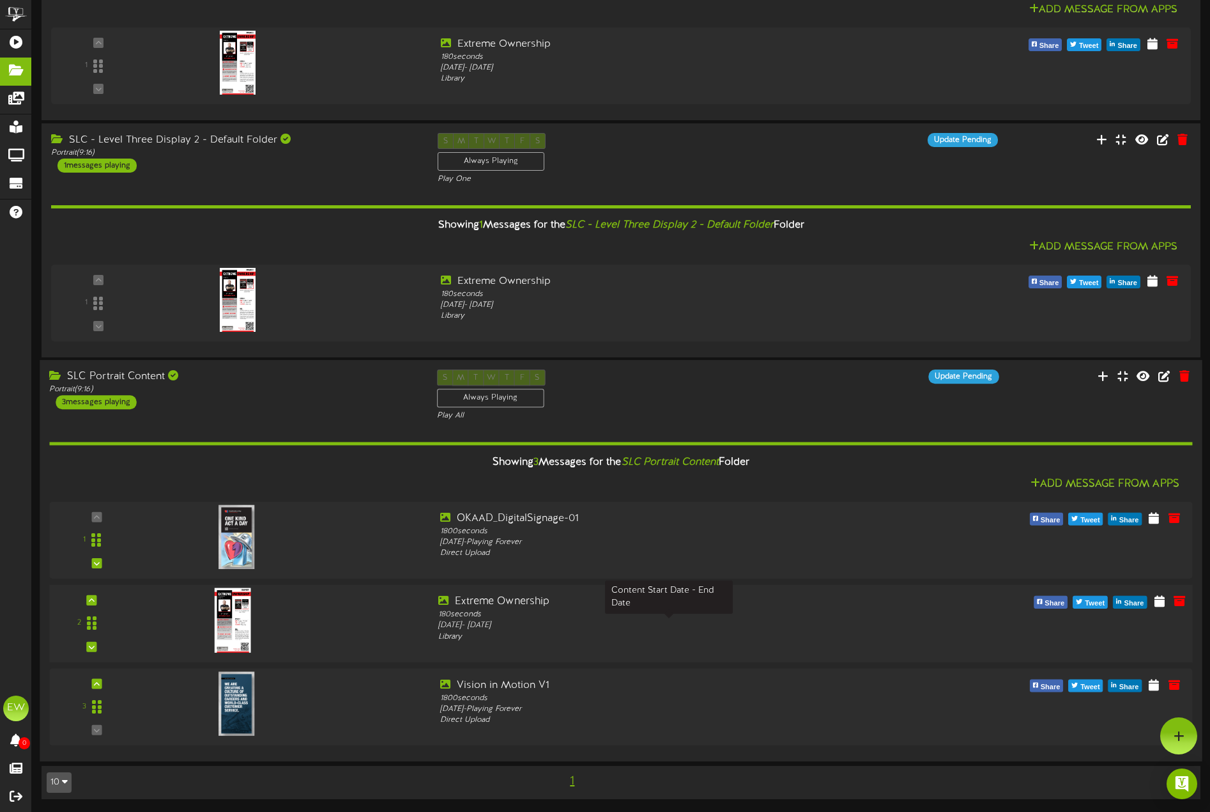
scroll to position [1055, 0]
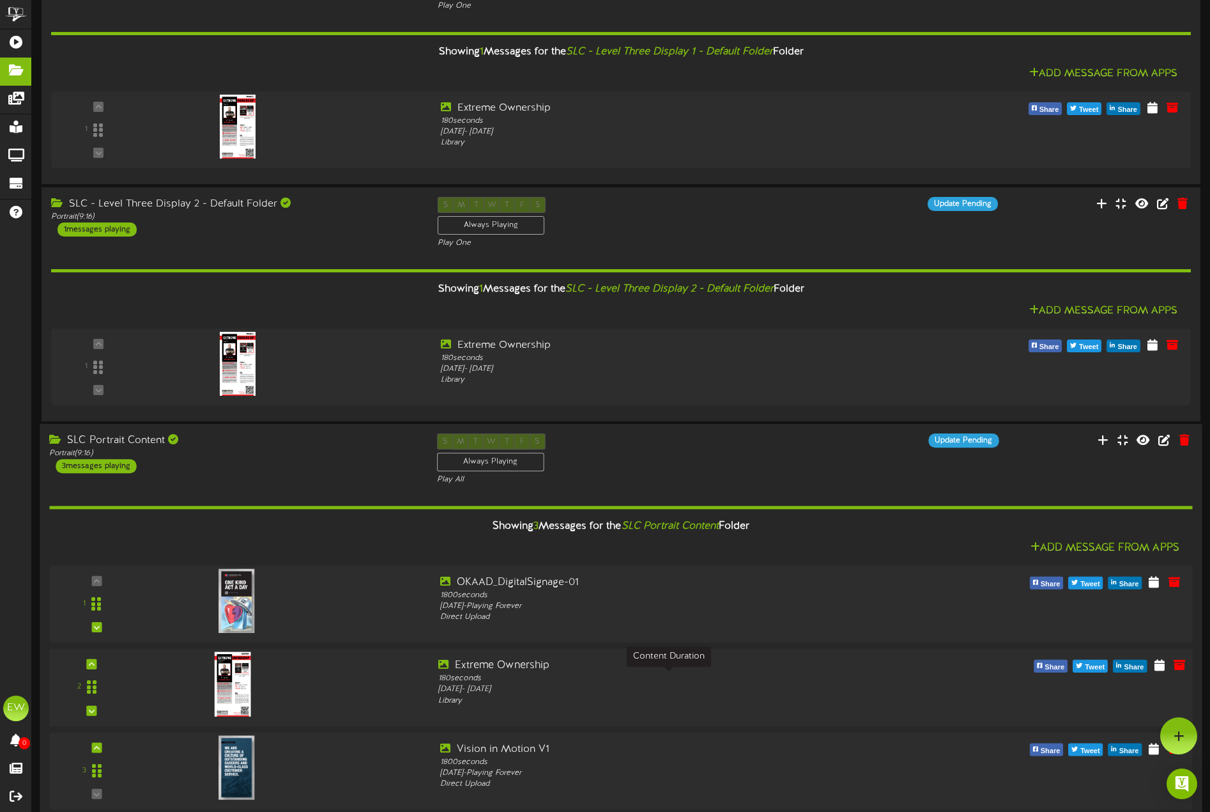
click at [523, 677] on div "180 seconds" at bounding box center [669, 678] width 462 height 11
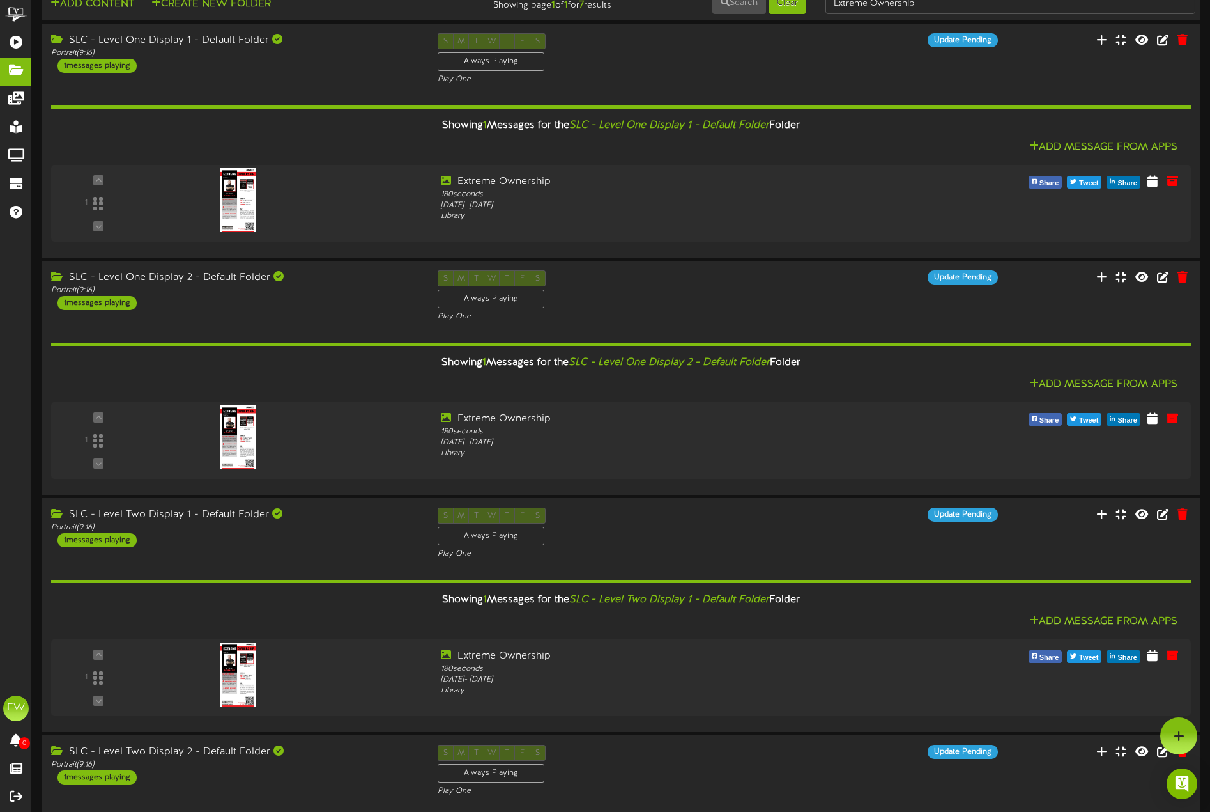
scroll to position [0, 0]
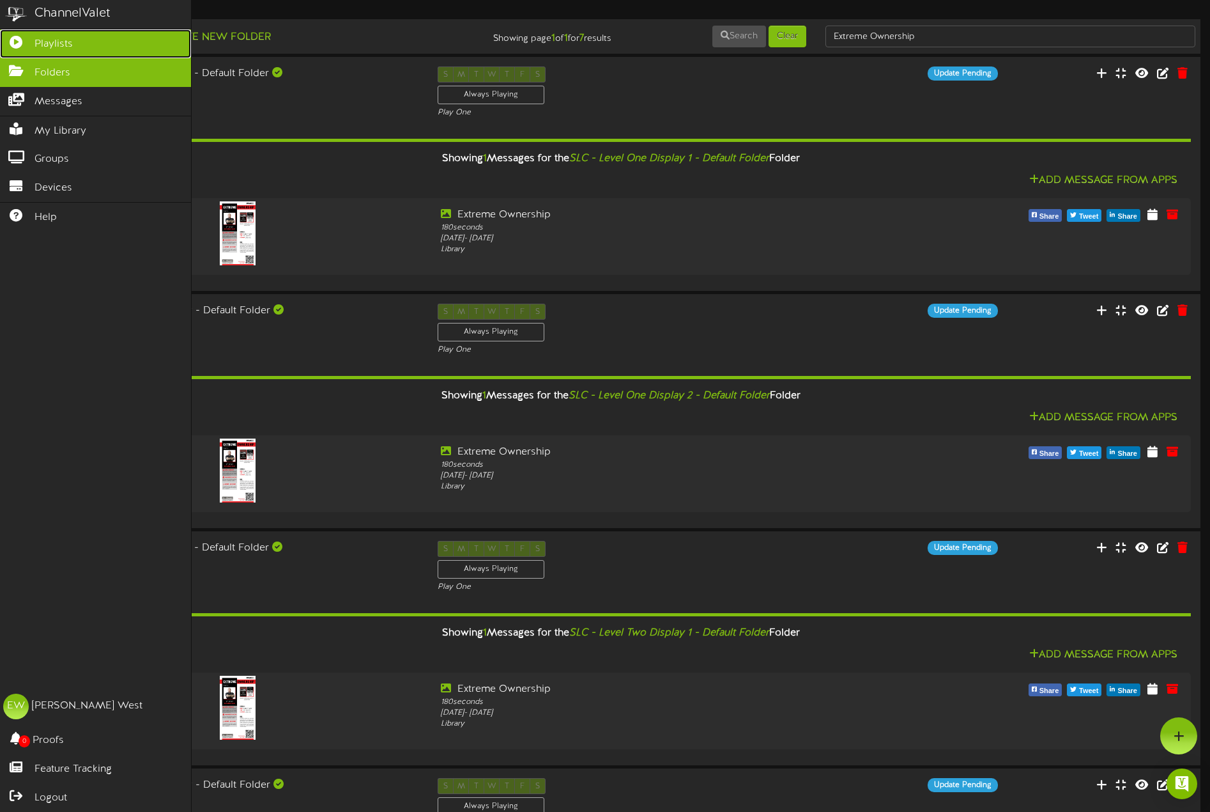
click at [50, 29] on link "Playlists" at bounding box center [95, 43] width 191 height 29
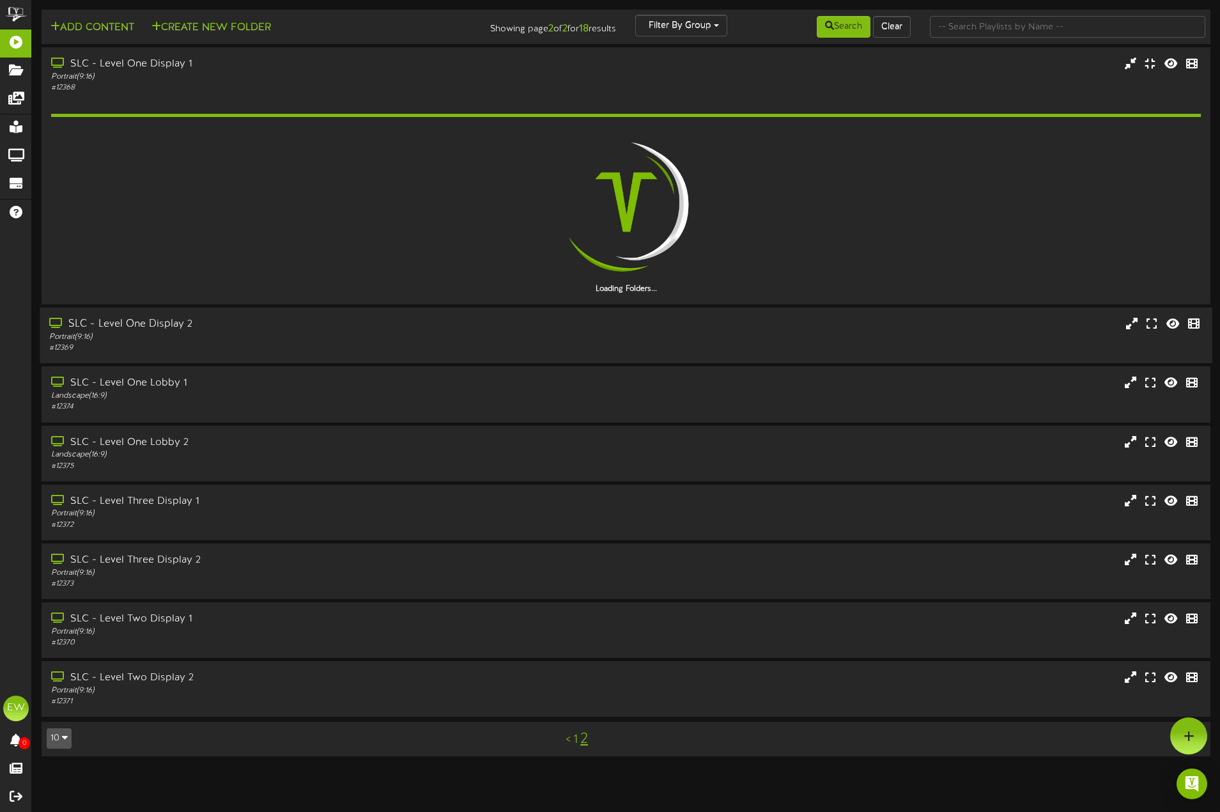
click at [234, 332] on div "Portrait ( 9:16 )" at bounding box center [283, 337] width 469 height 11
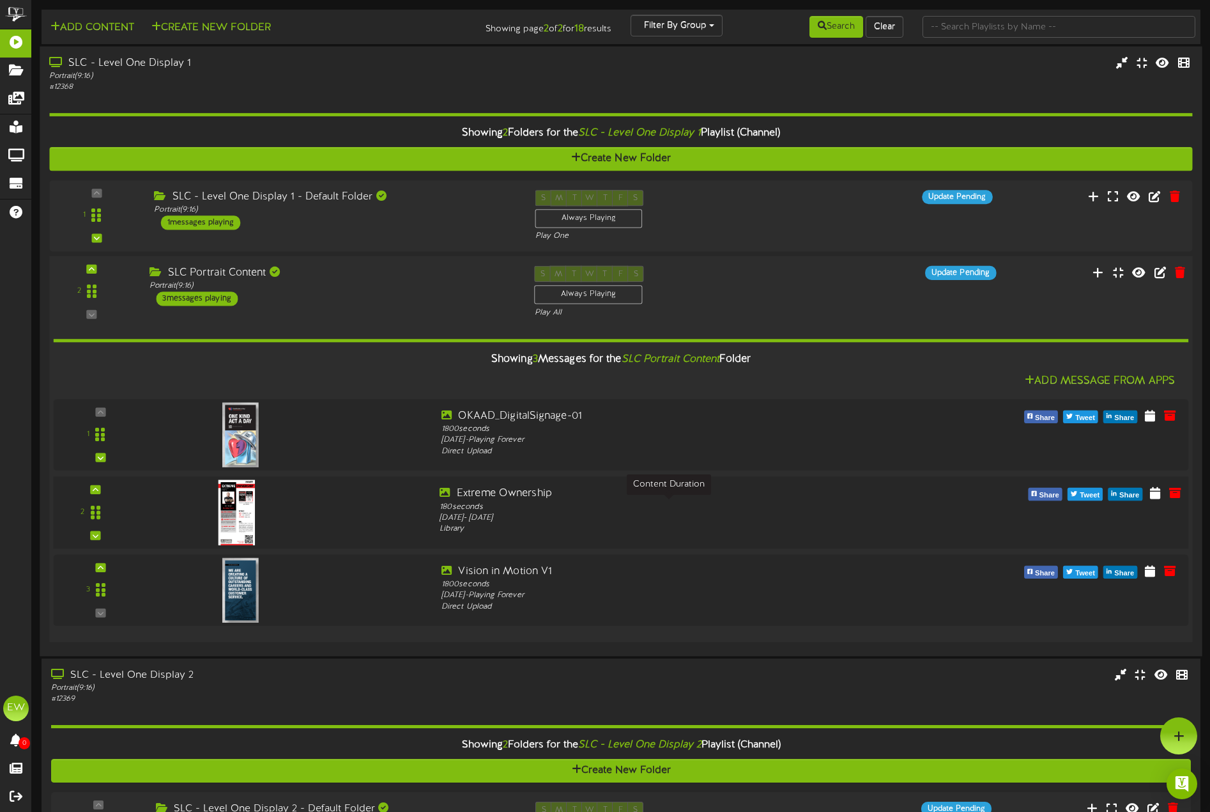
click at [653, 505] on div "180 seconds" at bounding box center [669, 507] width 458 height 12
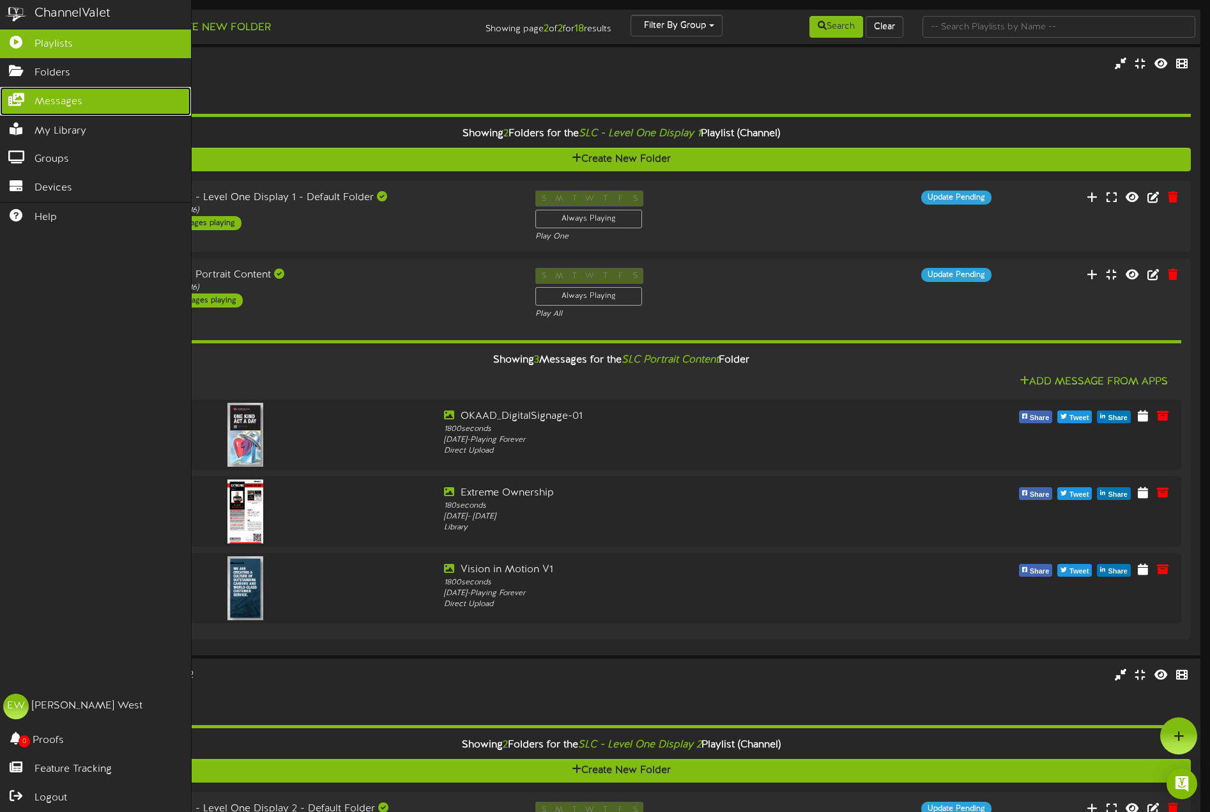
click at [63, 95] on span "Messages" at bounding box center [59, 102] width 48 height 15
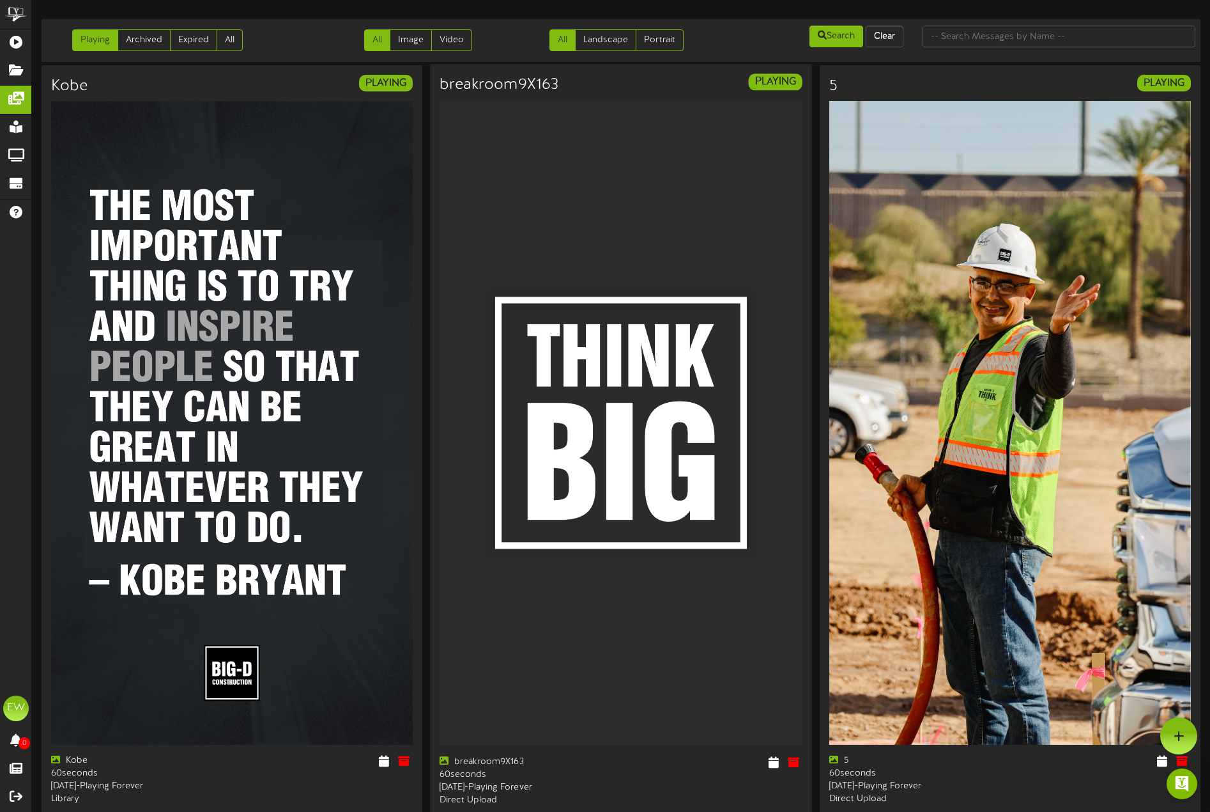
drag, startPoint x: 731, startPoint y: 614, endPoint x: 778, endPoint y: 154, distance: 462.5
click at [657, 43] on link "Portrait" at bounding box center [660, 40] width 48 height 22
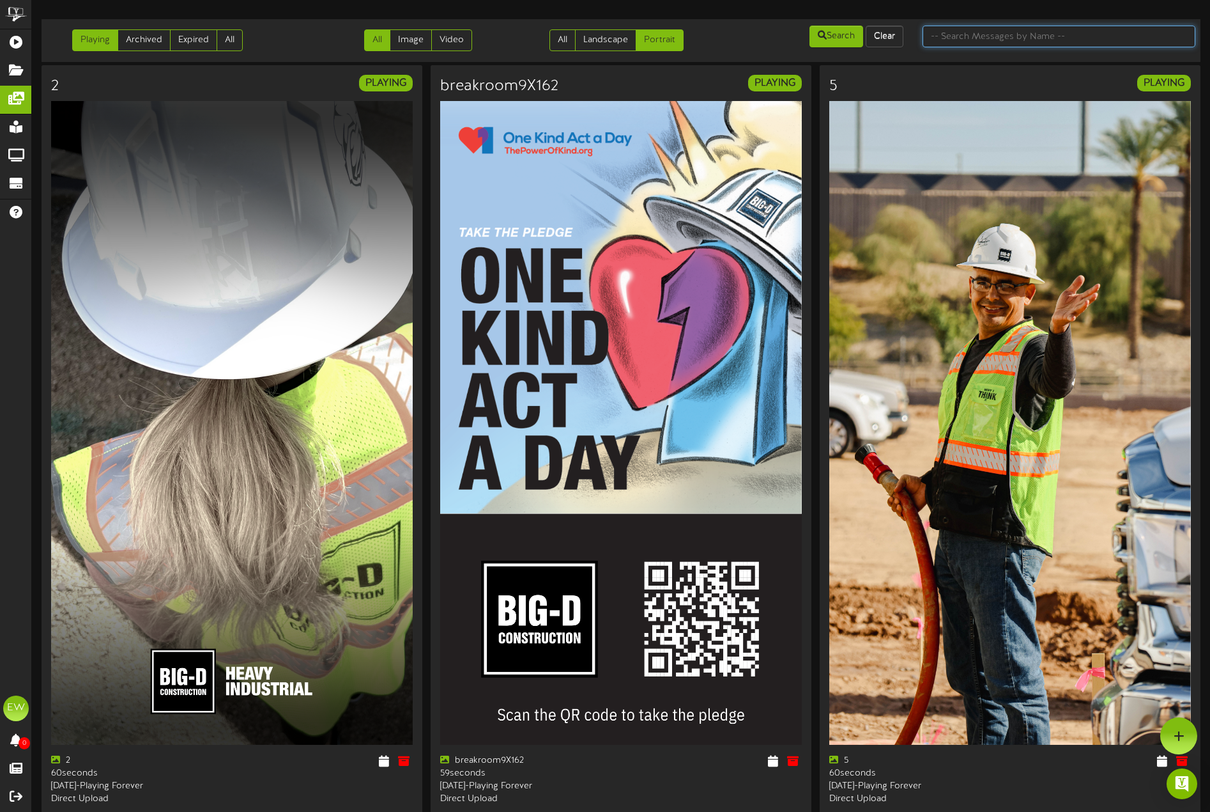
click at [960, 38] on input "text" at bounding box center [1059, 37] width 273 height 22
type input "extreme"
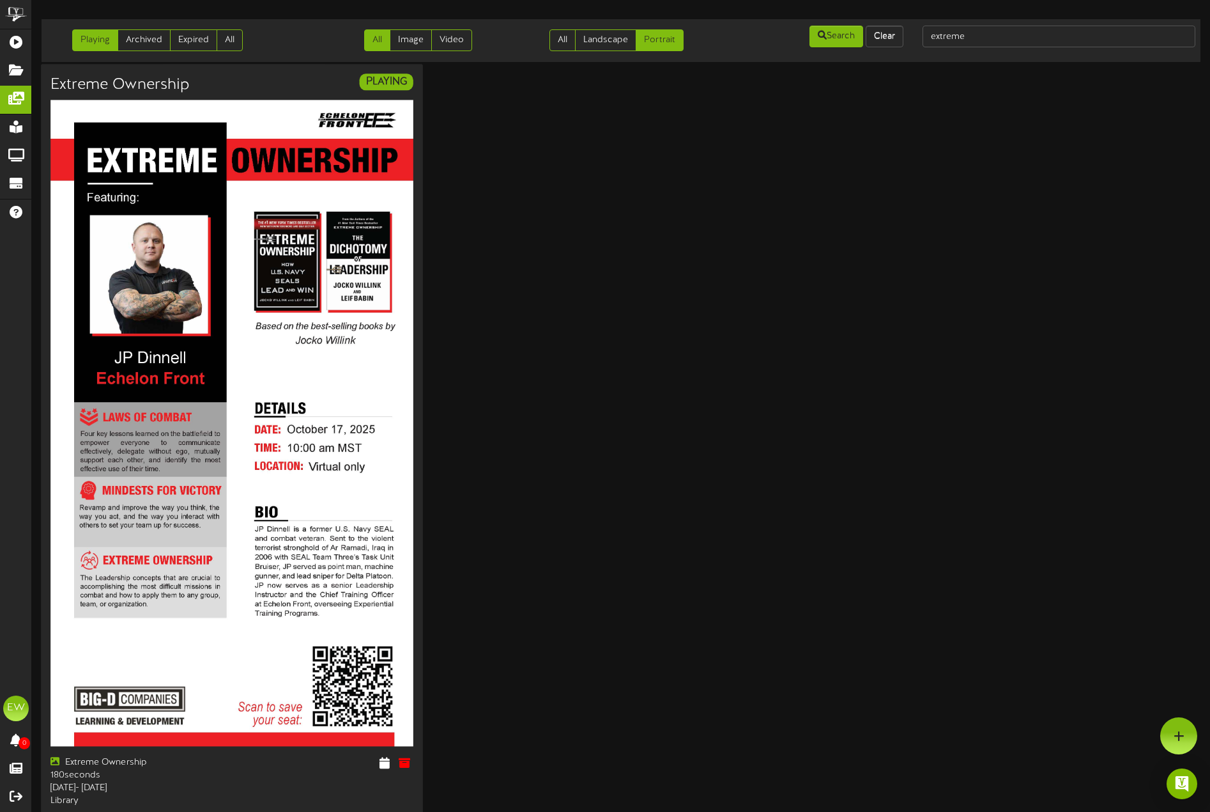
click at [249, 699] on img at bounding box center [231, 422] width 363 height 645
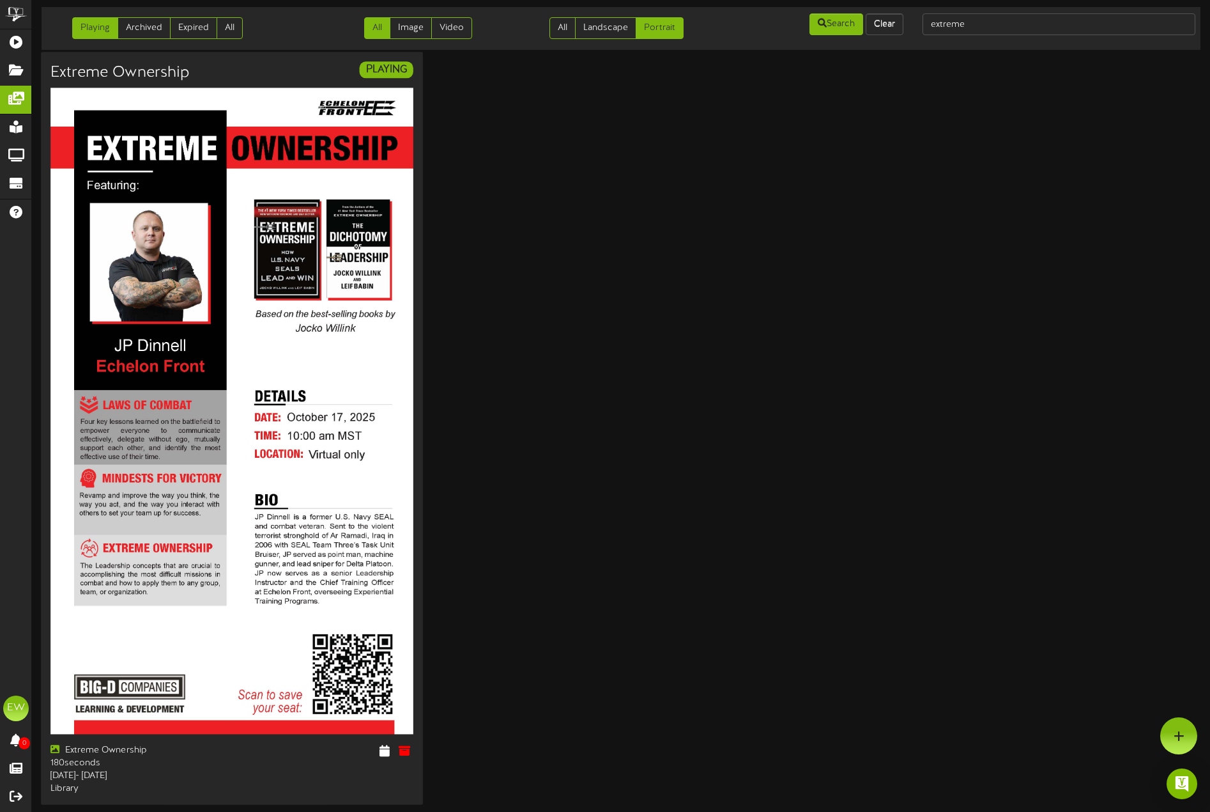
scroll to position [23, 0]
click at [381, 742] on icon at bounding box center [384, 749] width 12 height 14
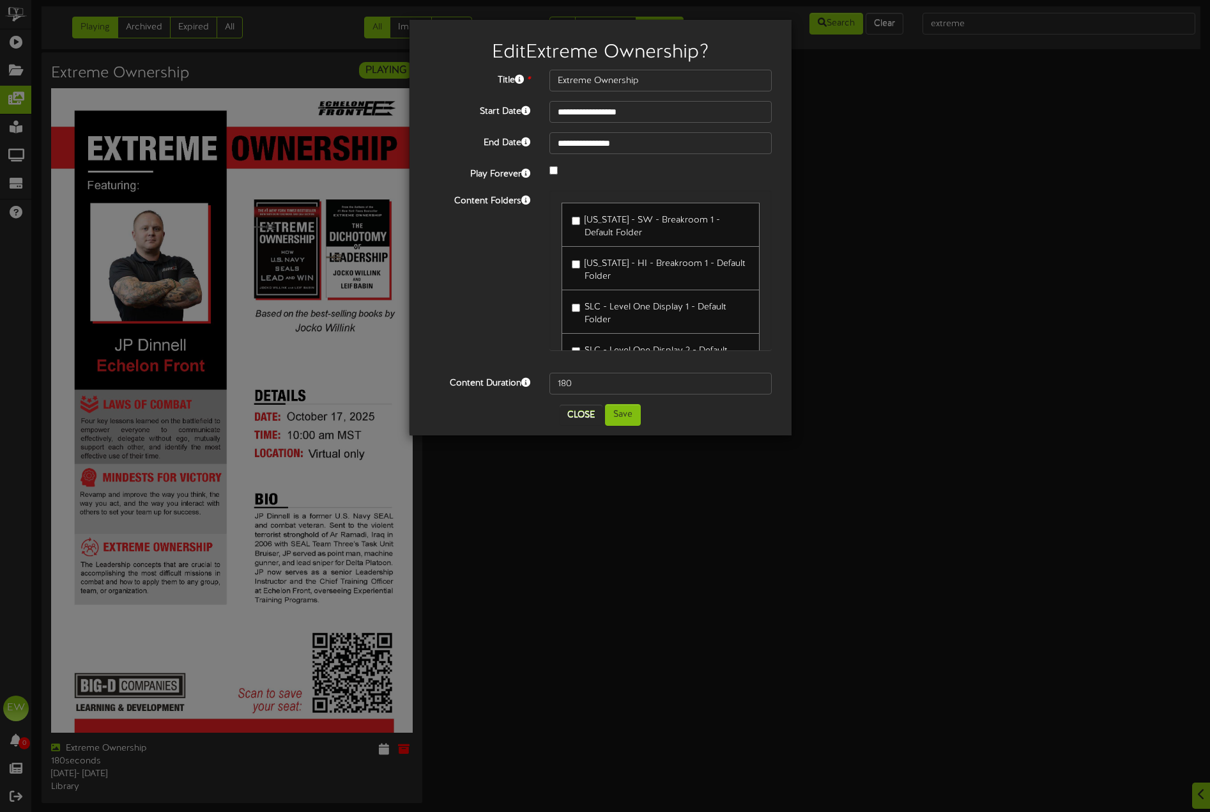
click at [604, 221] on span "[US_STATE] - SW - Breakroom 1 - Default Folder" at bounding box center [652, 226] width 135 height 22
click at [589, 383] on input "180" at bounding box center [661, 384] width 223 height 22
type input "1800"
click at [619, 421] on button "Save" at bounding box center [623, 415] width 36 height 22
